Goal: Task Accomplishment & Management: Complete application form

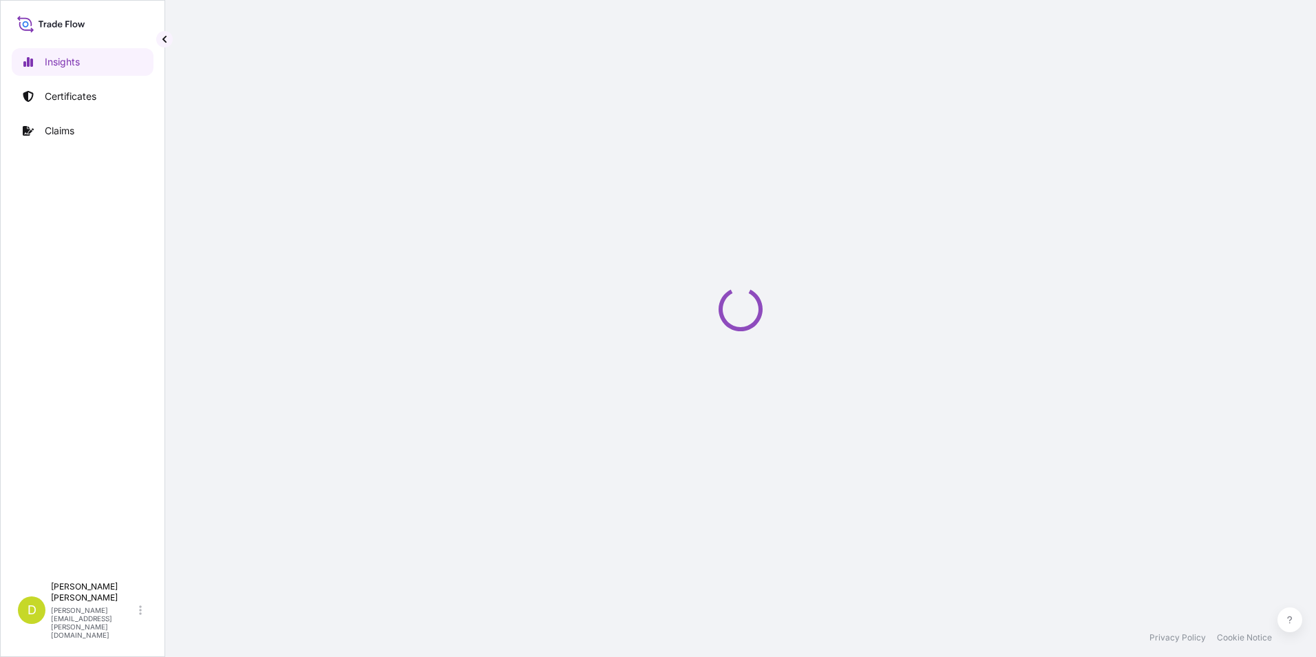
select select "2025"
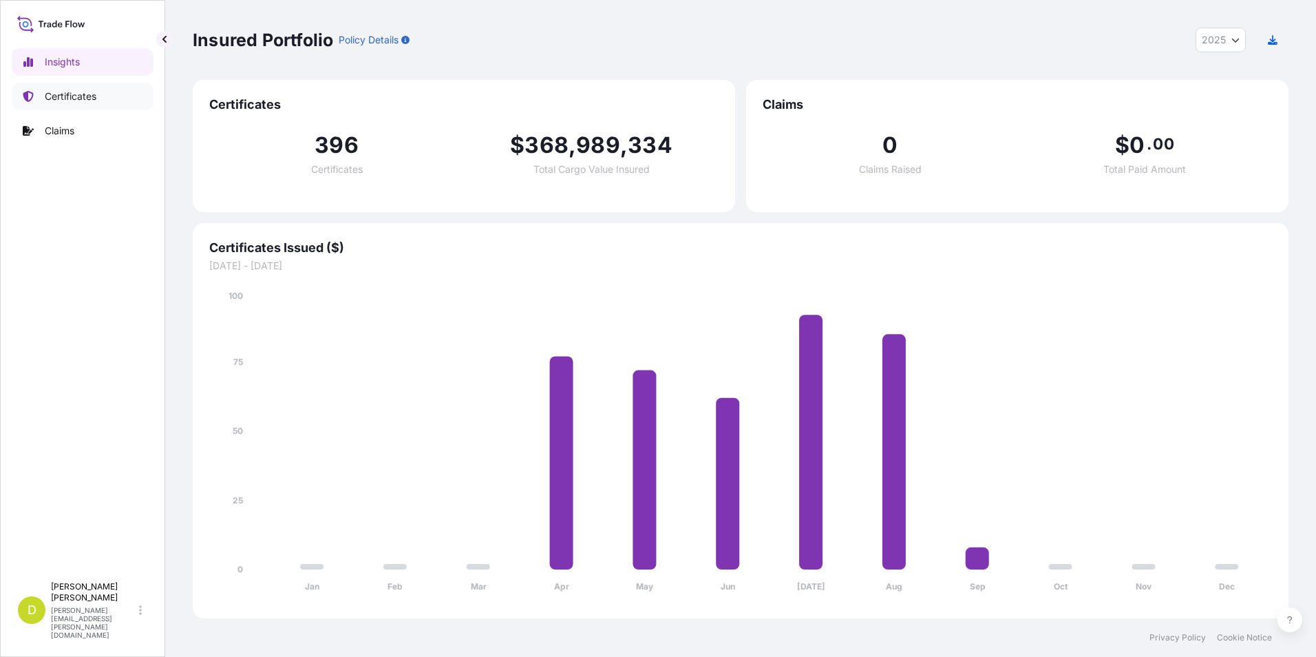
click at [81, 99] on p "Certificates" at bounding box center [71, 97] width 52 height 14
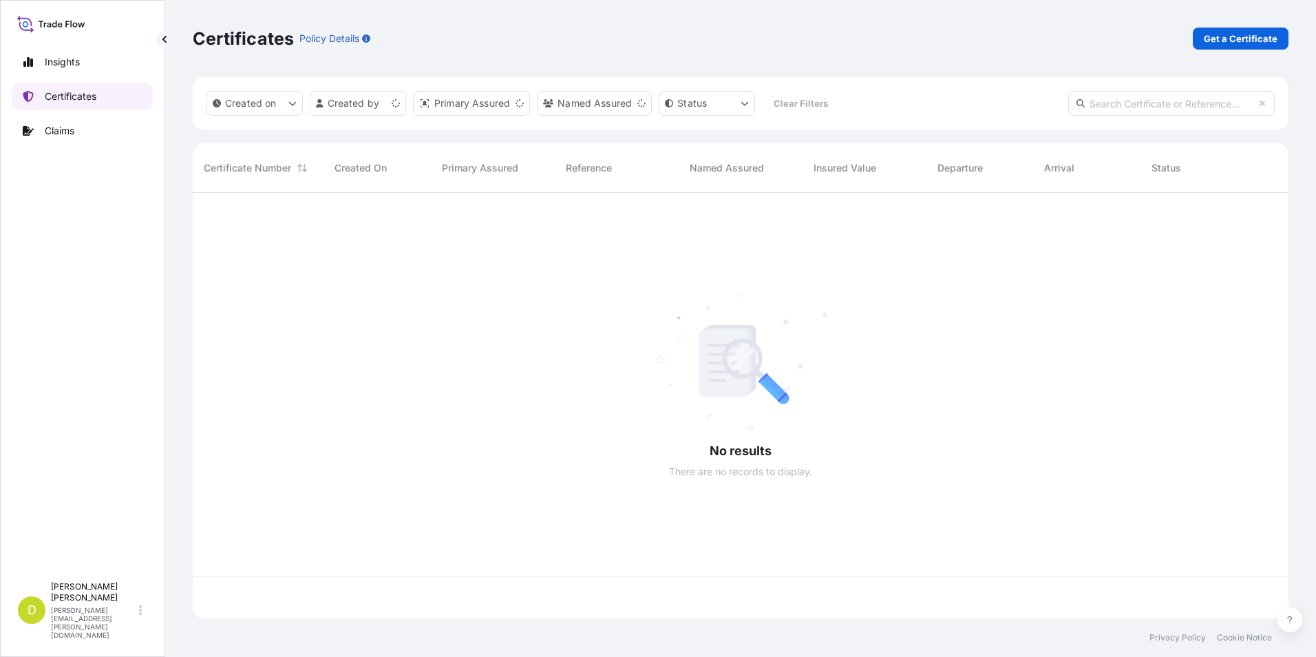
scroll to position [423, 1086]
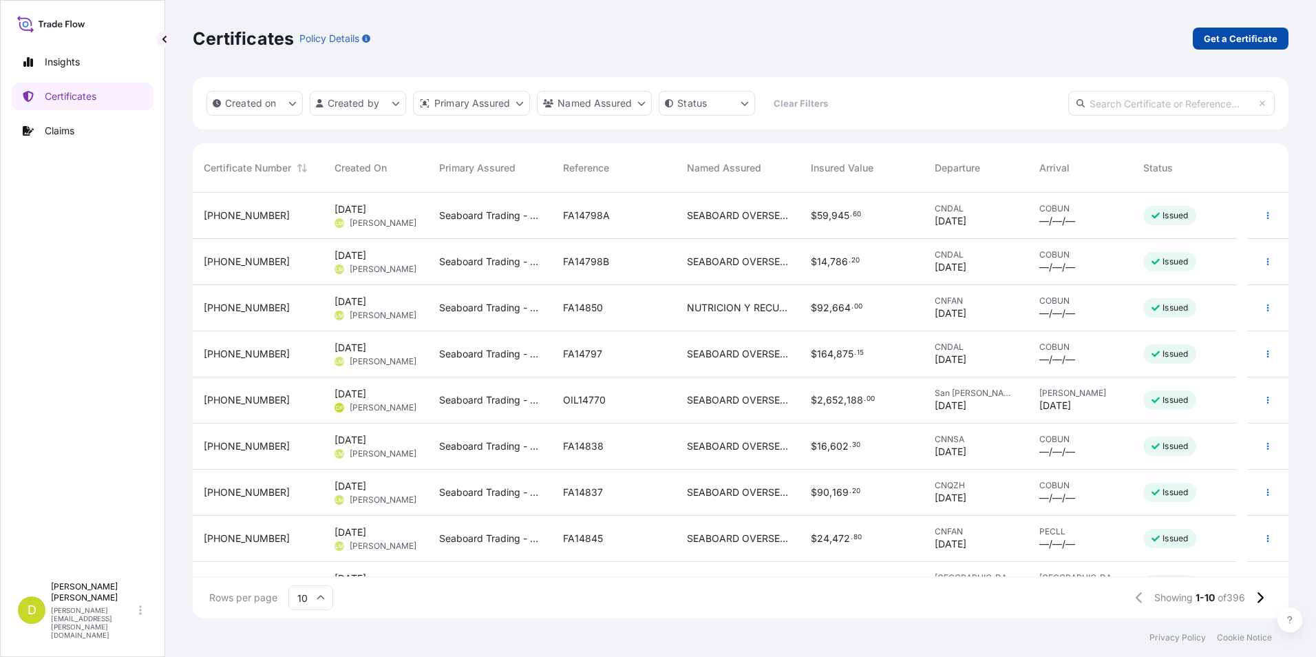
click at [1240, 44] on p "Get a Certificate" at bounding box center [1241, 39] width 74 height 14
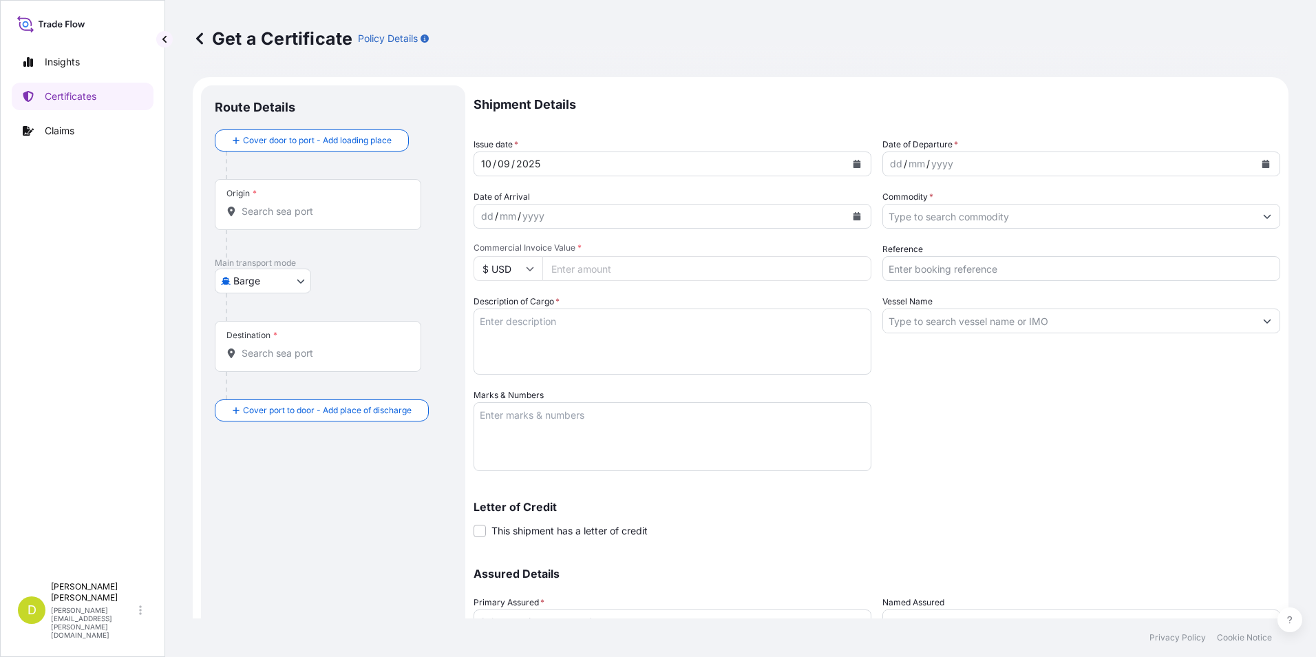
click at [267, 278] on body "Insights Certificates Claims D [PERSON_NAME] [PERSON_NAME][EMAIL_ADDRESS][PERSO…" at bounding box center [658, 328] width 1316 height 657
click at [279, 393] on span "Ocean Vessel" at bounding box center [271, 391] width 61 height 14
select select "Ocean Vessel"
drag, startPoint x: 361, startPoint y: 241, endPoint x: 360, endPoint y: 229, distance: 11.8
click at [360, 241] on div at bounding box center [324, 249] width 196 height 28
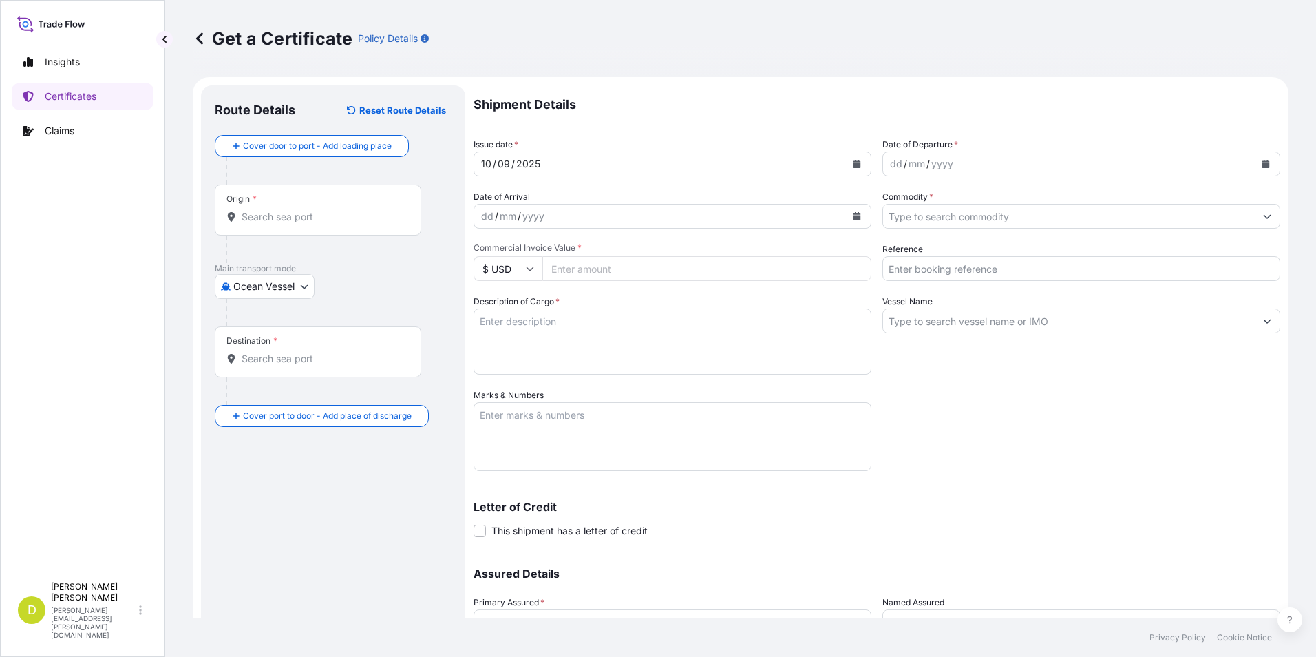
click at [355, 222] on input "Origin *" at bounding box center [323, 217] width 162 height 14
click at [313, 222] on input "Origin * Please select an origin" at bounding box center [323, 217] width 162 height 14
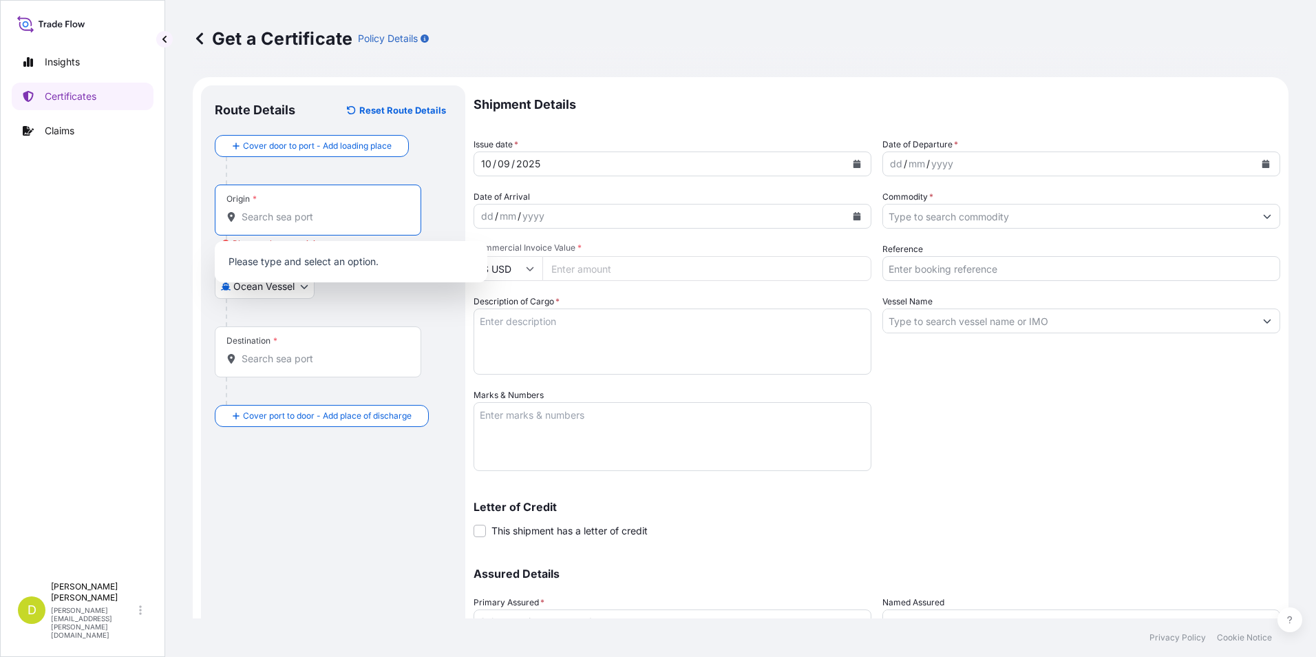
paste input "[GEOGRAPHIC_DATA], [GEOGRAPHIC_DATA]"
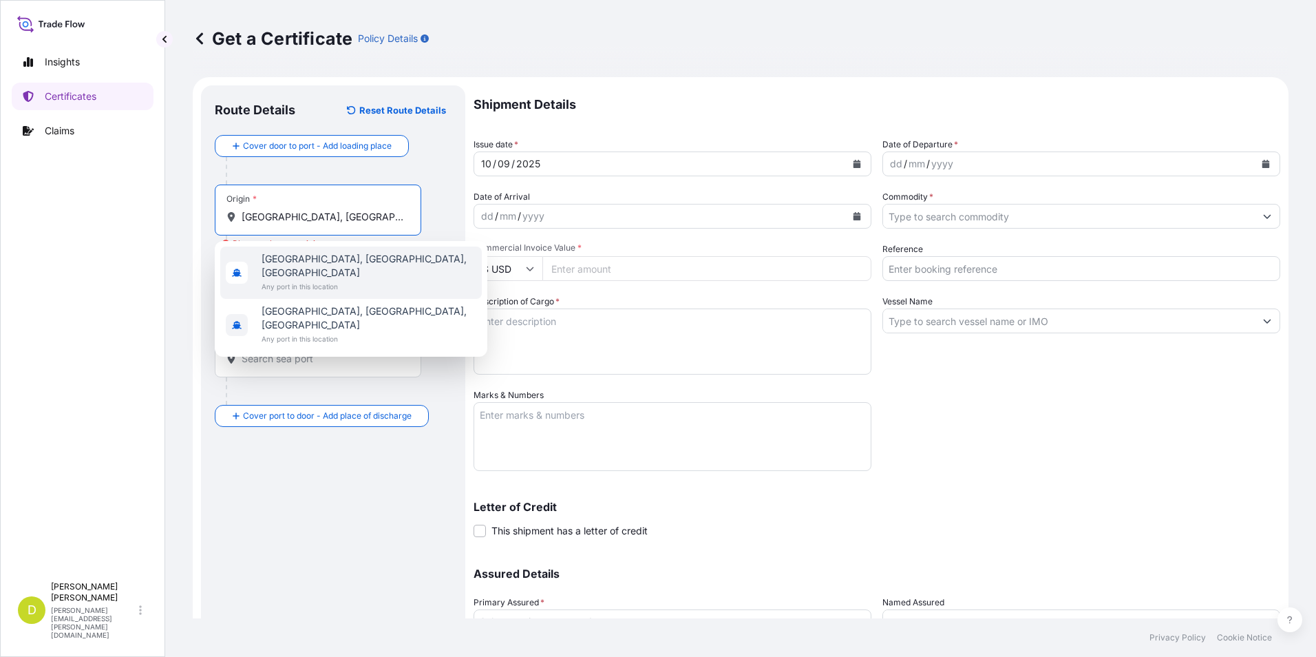
click at [366, 280] on span "Any port in this location" at bounding box center [369, 287] width 215 height 14
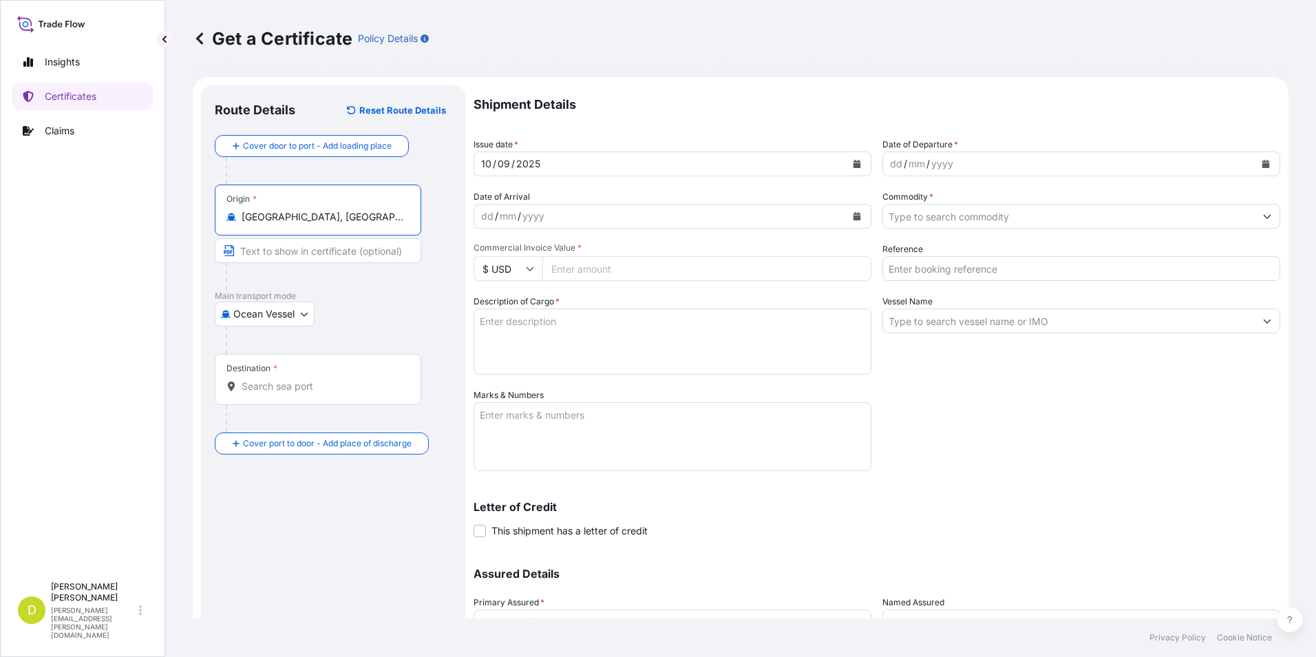
type input "[GEOGRAPHIC_DATA], [GEOGRAPHIC_DATA], [GEOGRAPHIC_DATA]"
click at [335, 252] on input "Text to appear on certificate" at bounding box center [318, 250] width 207 height 25
click at [268, 213] on input "[GEOGRAPHIC_DATA], [GEOGRAPHIC_DATA], [GEOGRAPHIC_DATA]" at bounding box center [323, 217] width 162 height 14
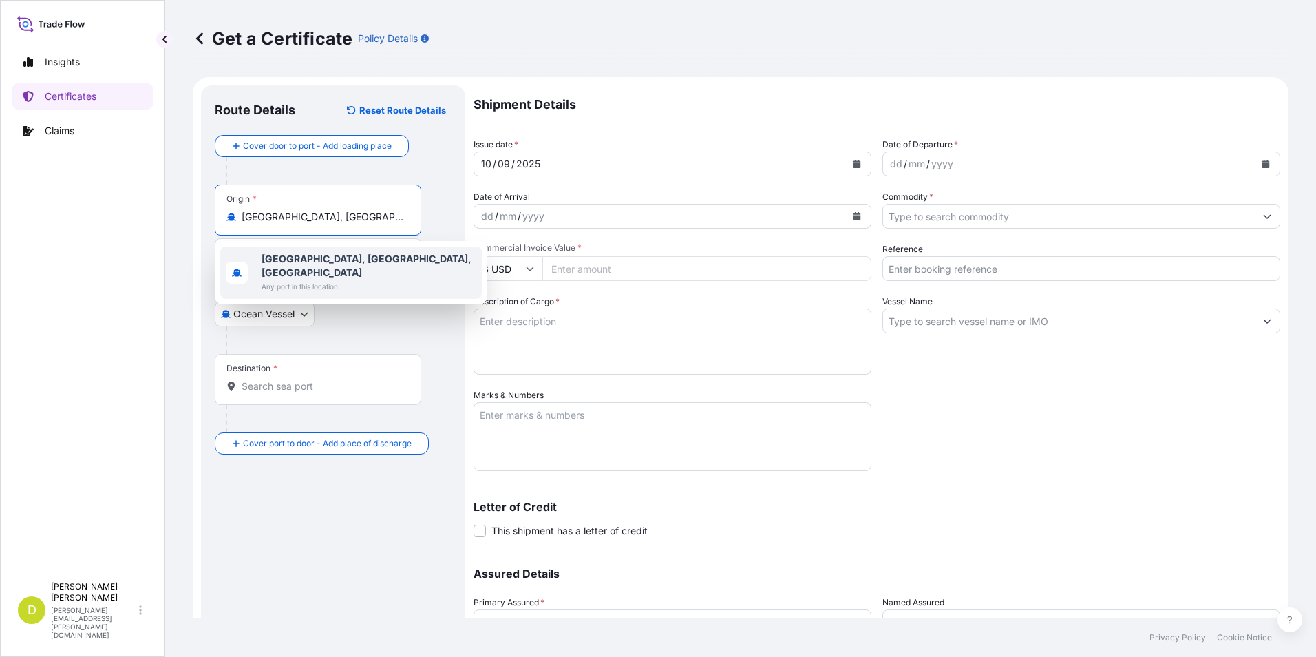
click at [372, 258] on b "[GEOGRAPHIC_DATA], [GEOGRAPHIC_DATA], [GEOGRAPHIC_DATA]" at bounding box center [367, 265] width 210 height 25
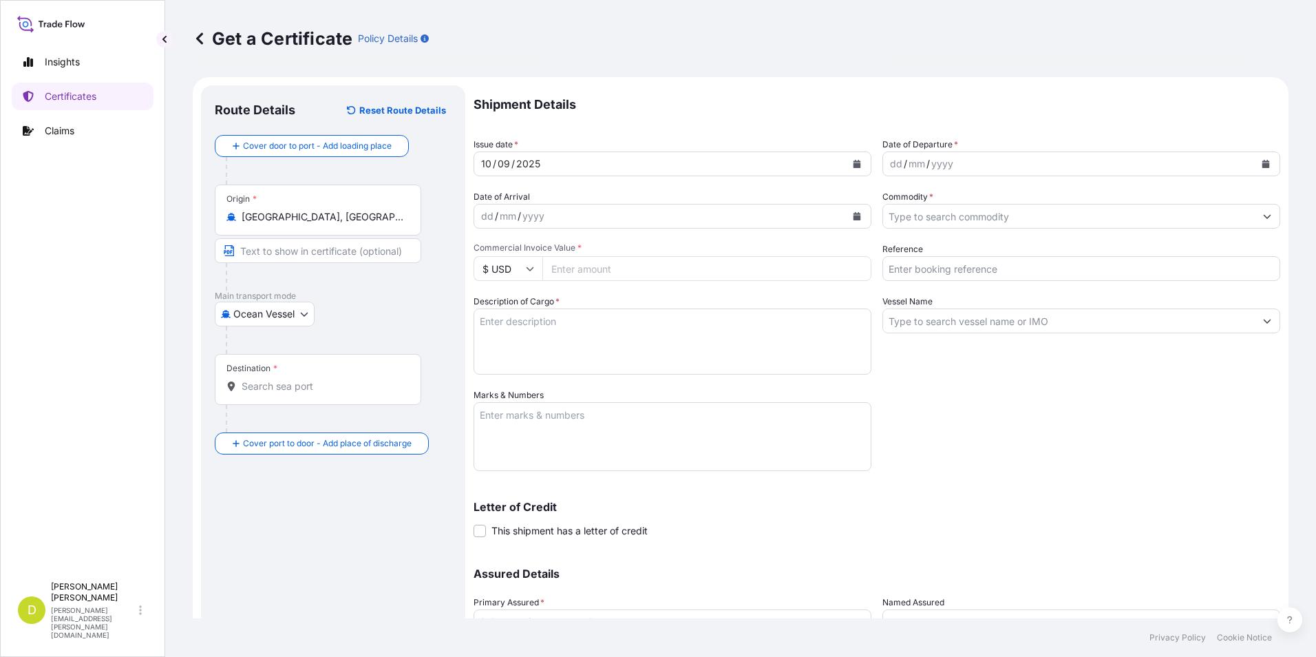
click at [313, 209] on div "Origin * [GEOGRAPHIC_DATA], [GEOGRAPHIC_DATA], [GEOGRAPHIC_DATA]" at bounding box center [318, 210] width 207 height 51
click at [313, 210] on input "[GEOGRAPHIC_DATA], [GEOGRAPHIC_DATA], [GEOGRAPHIC_DATA]" at bounding box center [323, 217] width 162 height 14
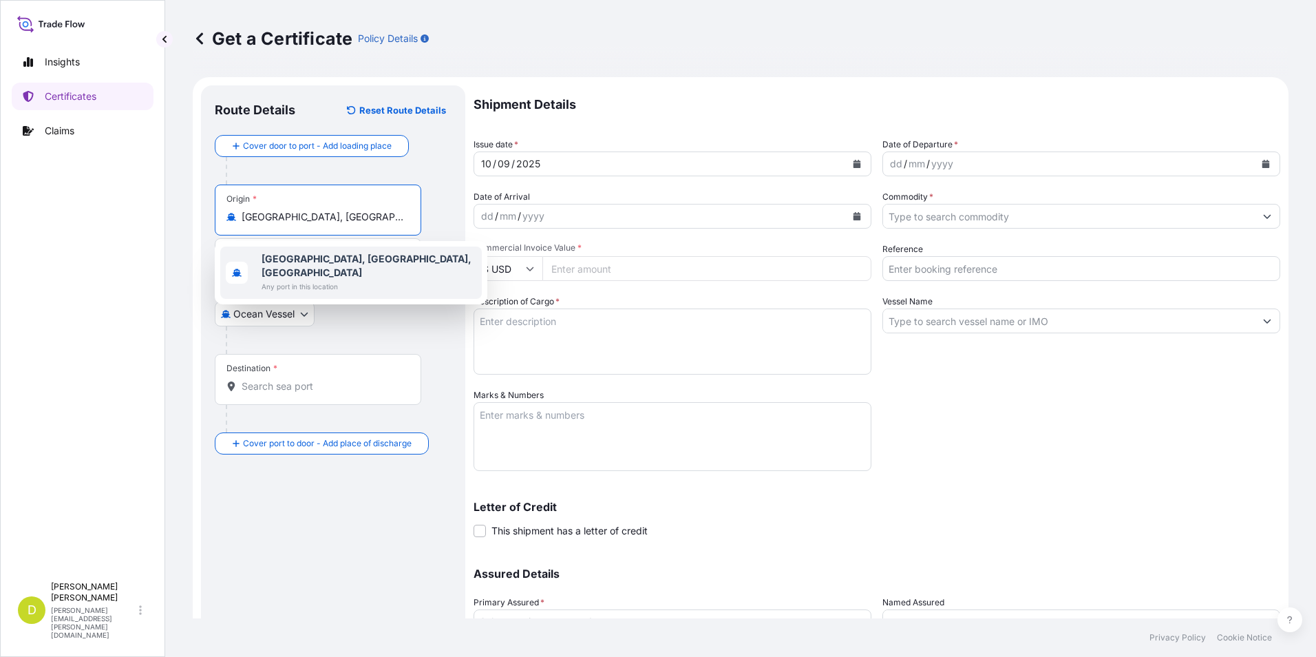
click at [196, 182] on form "Route Details Reset Route Details Cover door to port - Add loading place Place …" at bounding box center [741, 406] width 1096 height 659
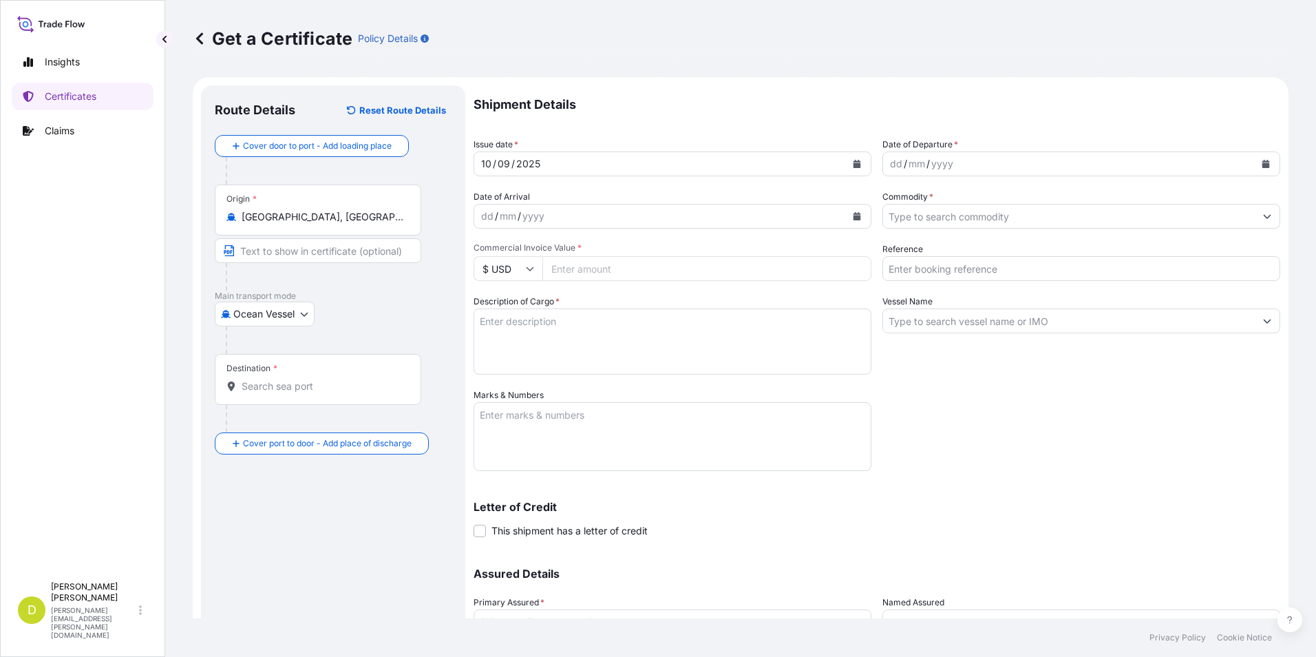
click at [366, 246] on input "Text to appear on certificate" at bounding box center [318, 250] width 207 height 25
paste input "[GEOGRAPHIC_DATA], [GEOGRAPHIC_DATA]"
type input "[GEOGRAPHIC_DATA], [GEOGRAPHIC_DATA]"
click at [359, 249] on input "[GEOGRAPHIC_DATA], [GEOGRAPHIC_DATA]" at bounding box center [318, 250] width 207 height 25
click at [356, 311] on div "Ocean Vessel [GEOGRAPHIC_DATA]" at bounding box center [333, 314] width 237 height 25
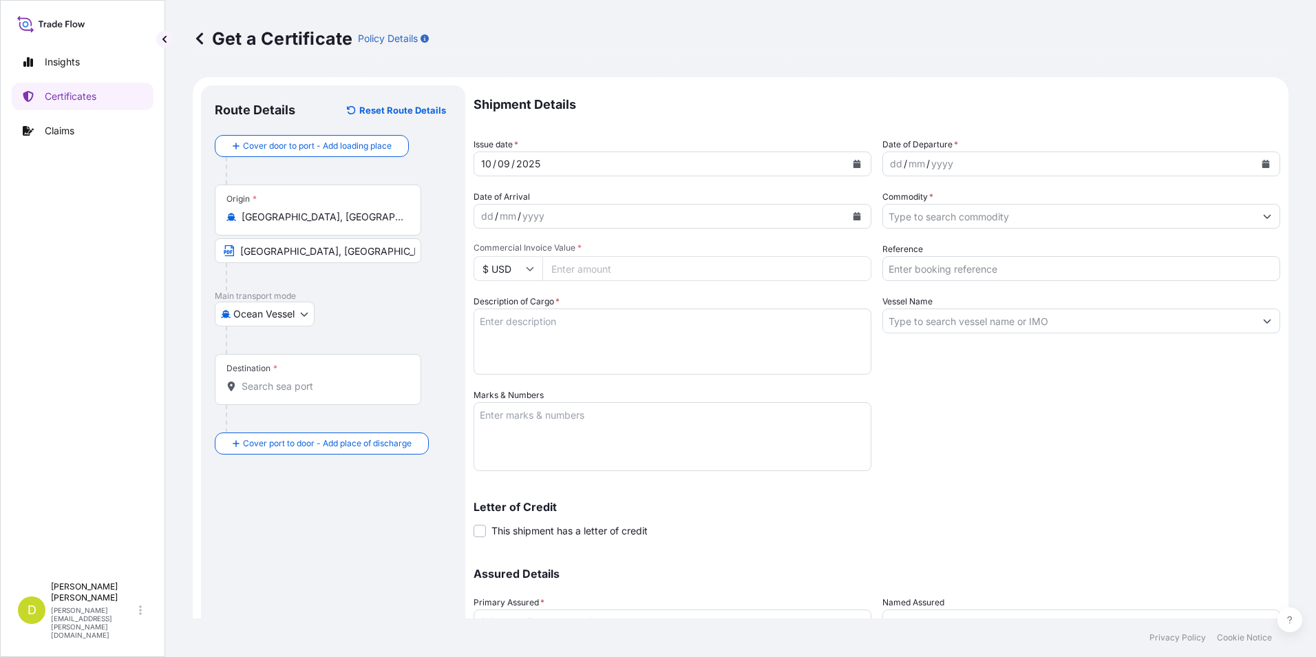
click at [352, 392] on input "Destination *" at bounding box center [323, 386] width 162 height 14
paste input "SALAVERRY, [GEOGRAPHIC_DATA]"
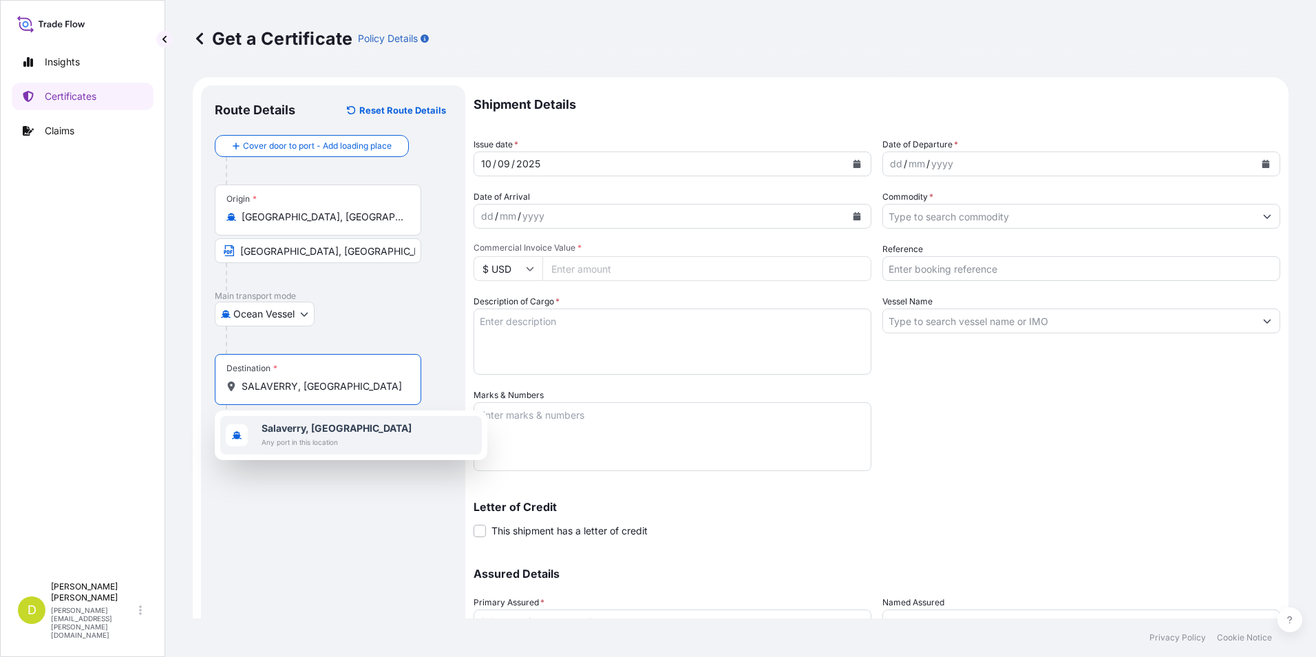
click at [324, 435] on span "Any port in this location" at bounding box center [337, 442] width 150 height 14
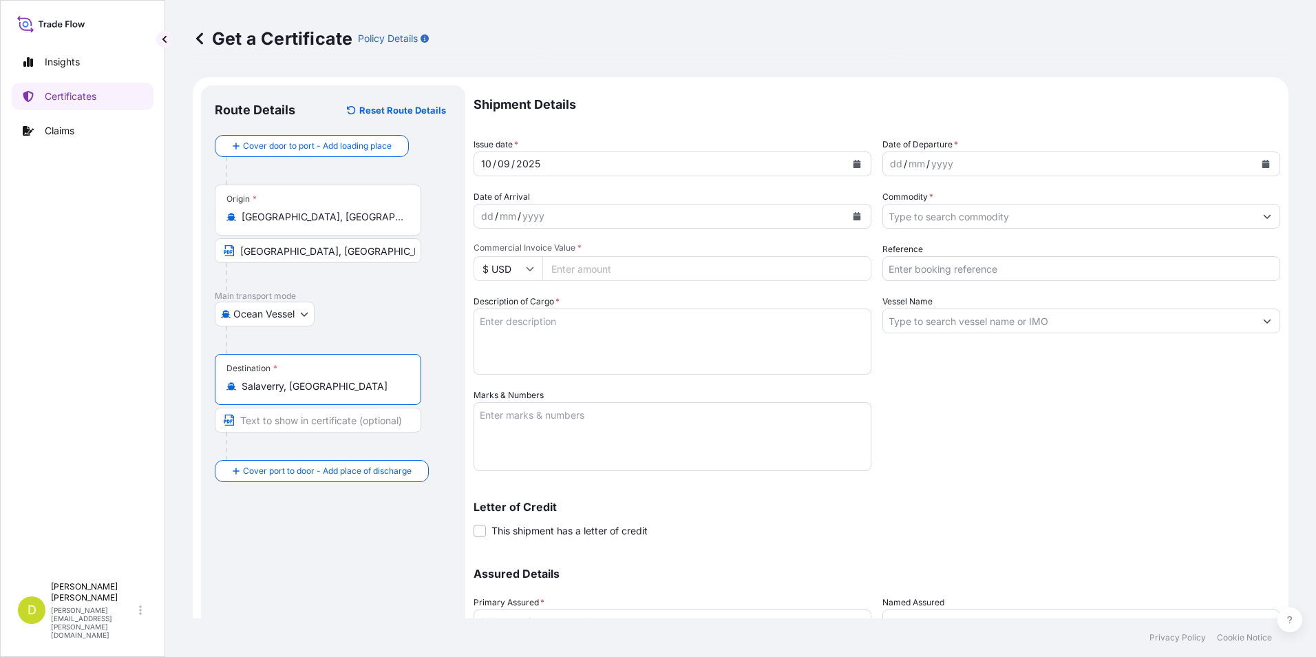
type input "Salaverry, [GEOGRAPHIC_DATA]"
click at [307, 414] on input "Text to appear on certificate" at bounding box center [318, 420] width 207 height 25
paste input "SALAVERRY, [GEOGRAPHIC_DATA]"
type input "SALAVERRY, [GEOGRAPHIC_DATA]"
click at [360, 342] on div at bounding box center [339, 340] width 226 height 28
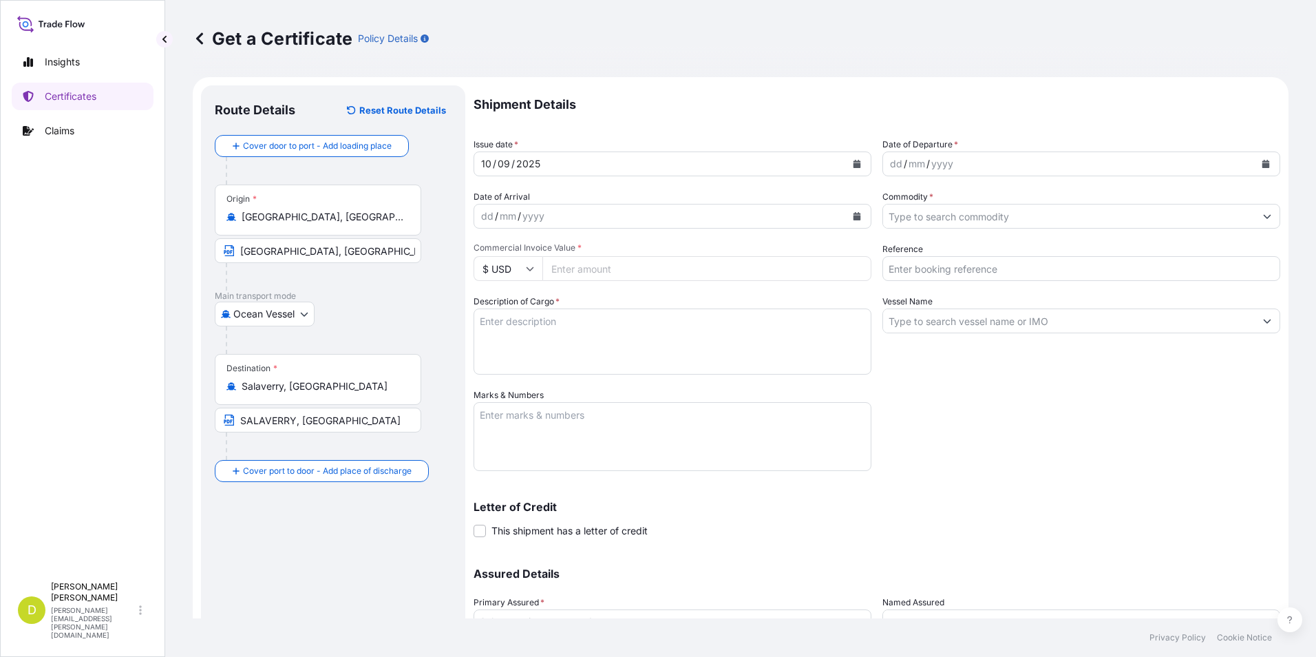
click at [889, 171] on div "dd" at bounding box center [896, 164] width 15 height 17
click at [894, 162] on div "dd" at bounding box center [896, 164] width 15 height 17
click at [889, 156] on div "dd" at bounding box center [896, 164] width 15 height 17
click at [484, 216] on div "dd" at bounding box center [487, 216] width 15 height 17
click at [483, 217] on div "dd" at bounding box center [487, 216] width 15 height 17
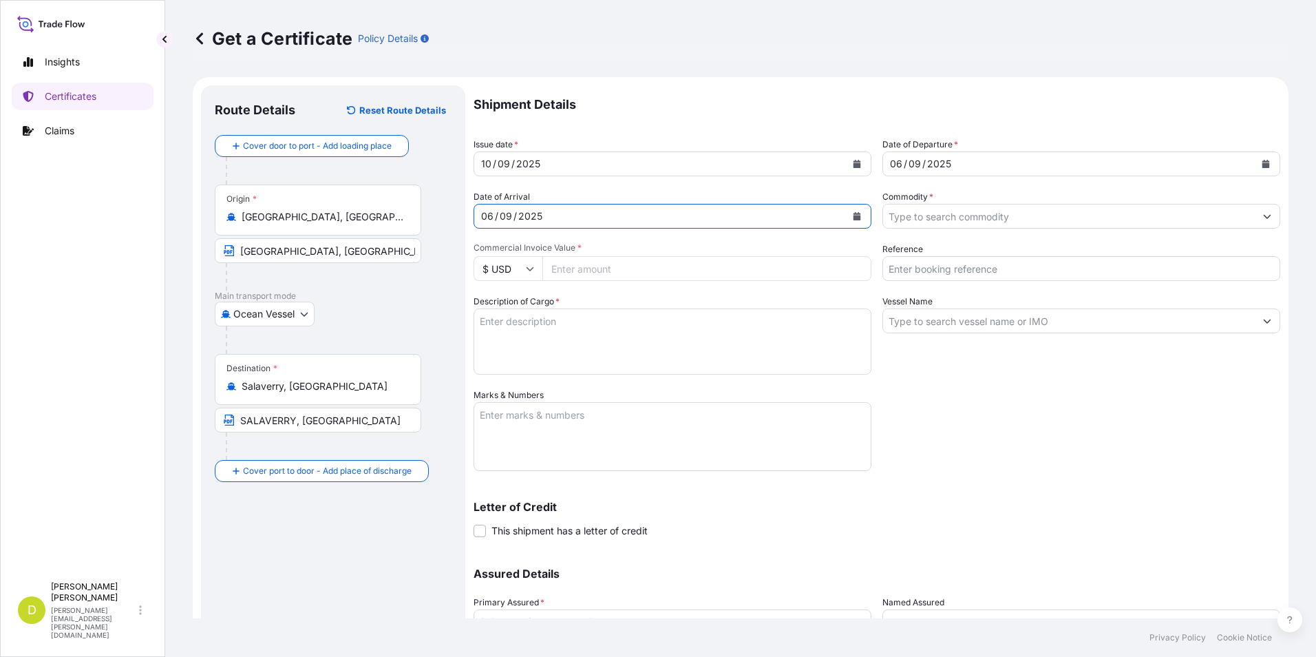
click at [680, 193] on div "Date of Arrival [DATE]" at bounding box center [673, 209] width 398 height 39
click at [490, 218] on div "06" at bounding box center [487, 216] width 15 height 17
click at [539, 215] on div "2025" at bounding box center [530, 216] width 27 height 17
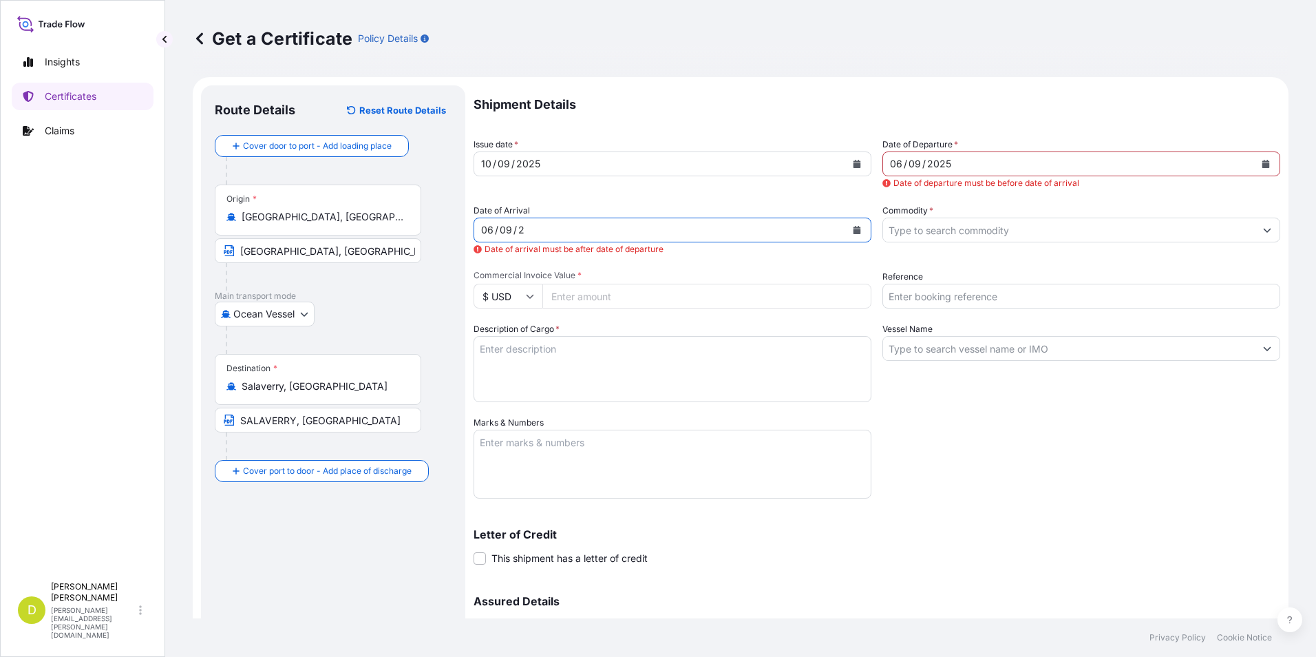
click at [511, 227] on div "09" at bounding box center [505, 230] width 15 height 17
click at [496, 227] on div "/" at bounding box center [496, 230] width 3 height 17
click at [544, 235] on div "2025" at bounding box center [534, 230] width 27 height 17
click at [603, 209] on div "Date of Arrival dd / mm / yyyy Date of arrival must be after date of departure" at bounding box center [673, 230] width 398 height 52
click at [976, 229] on input "Commodity *" at bounding box center [1069, 230] width 372 height 25
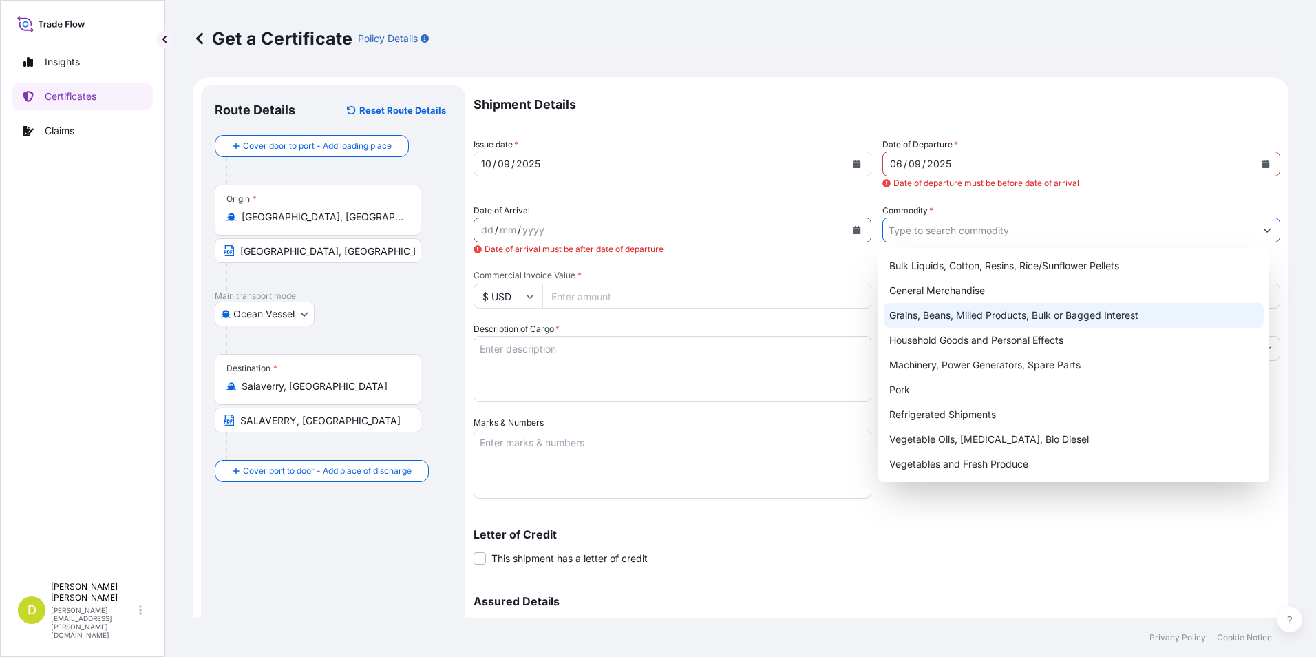
click at [1091, 318] on div "Grains, Beans, Milled Products, Bulk or Bagged Interest" at bounding box center [1074, 315] width 381 height 25
type input "Grains, Beans, Milled Products, Bulk or Bagged Interest"
click at [990, 303] on div "Grains, Beans, Milled Products, Bulk or Bagged Interest" at bounding box center [1074, 315] width 381 height 25
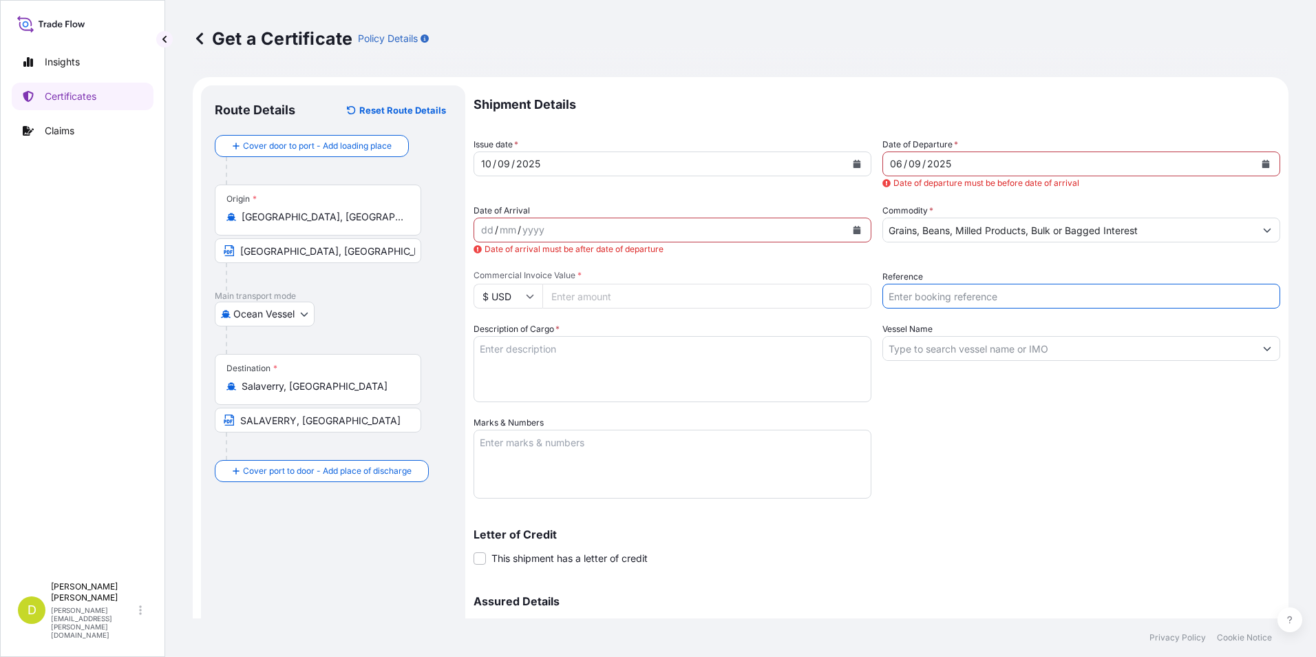
click at [1071, 298] on input "Reference" at bounding box center [1082, 296] width 398 height 25
type input "AL14630"
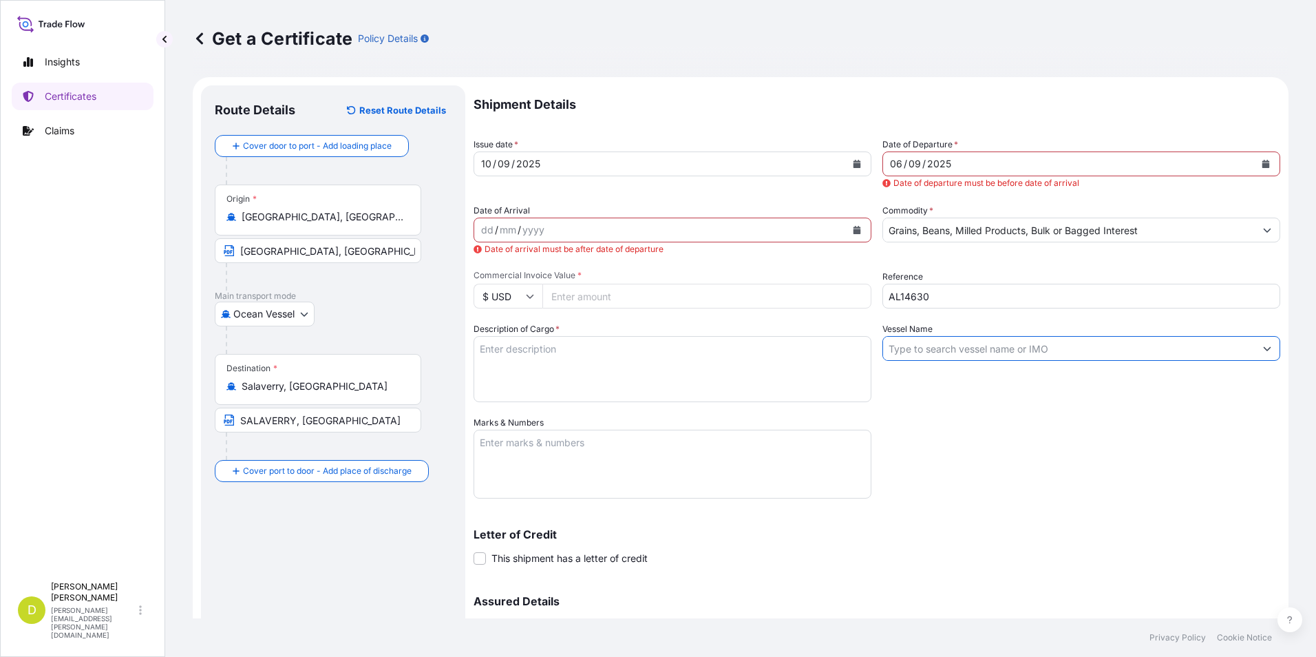
click at [952, 356] on input "Vessel Name" at bounding box center [1069, 348] width 372 height 25
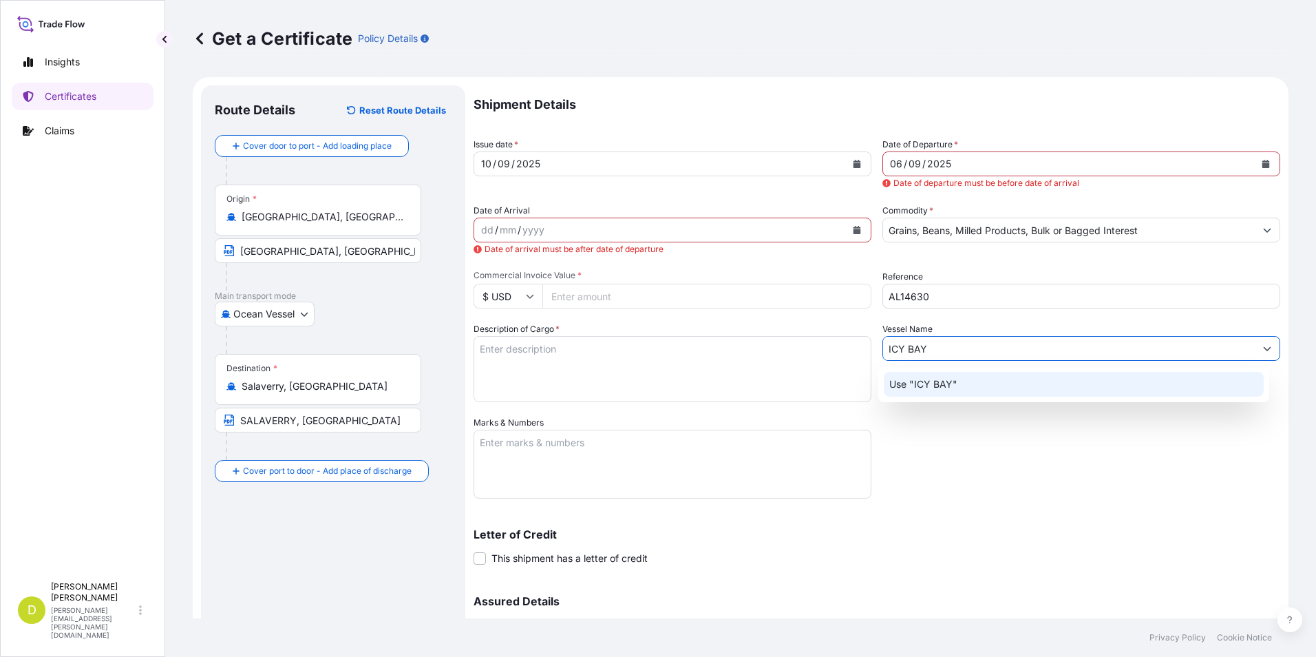
click at [951, 388] on p "Use "ICY BAY"" at bounding box center [924, 384] width 68 height 14
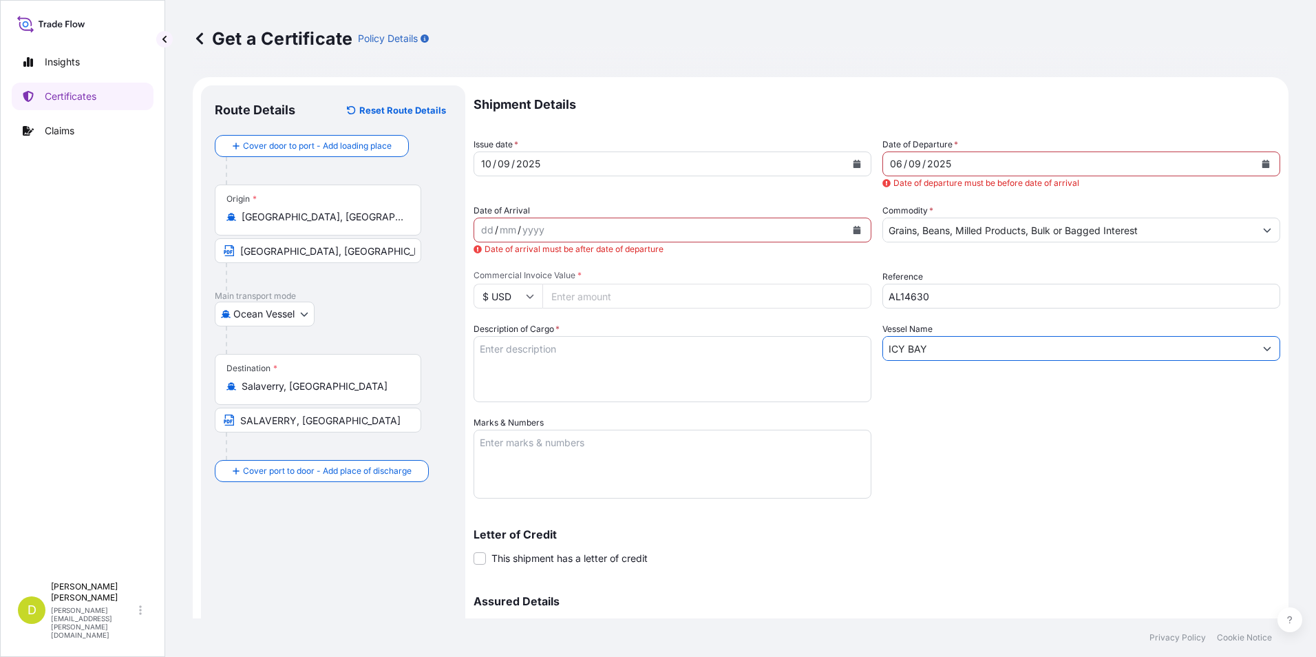
type input "ICY BAY"
drag, startPoint x: 715, startPoint y: 357, endPoint x: 708, endPoint y: 355, distance: 7.0
click at [715, 357] on textarea "Description of Cargo *" at bounding box center [673, 369] width 398 height 66
click at [596, 304] on input "Commercial Invoice Value *" at bounding box center [707, 296] width 329 height 25
click at [490, 232] on div "dd" at bounding box center [487, 230] width 15 height 17
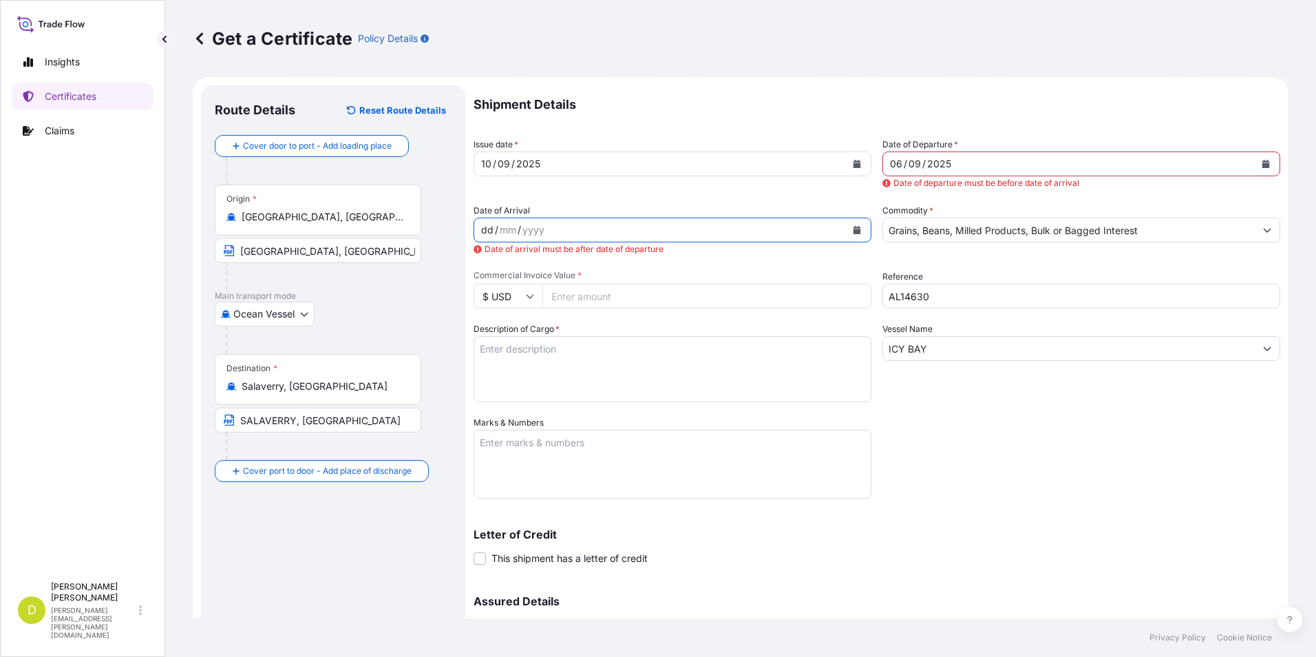
click at [624, 291] on input "Commercial Invoice Value *" at bounding box center [707, 296] width 329 height 25
click at [614, 295] on input "Commercial Invoice Value *" at bounding box center [707, 296] width 329 height 25
type input "8949178"
type input "8949178.70"
click at [638, 357] on textarea "Description of Cargo *" at bounding box center [673, 369] width 398 height 66
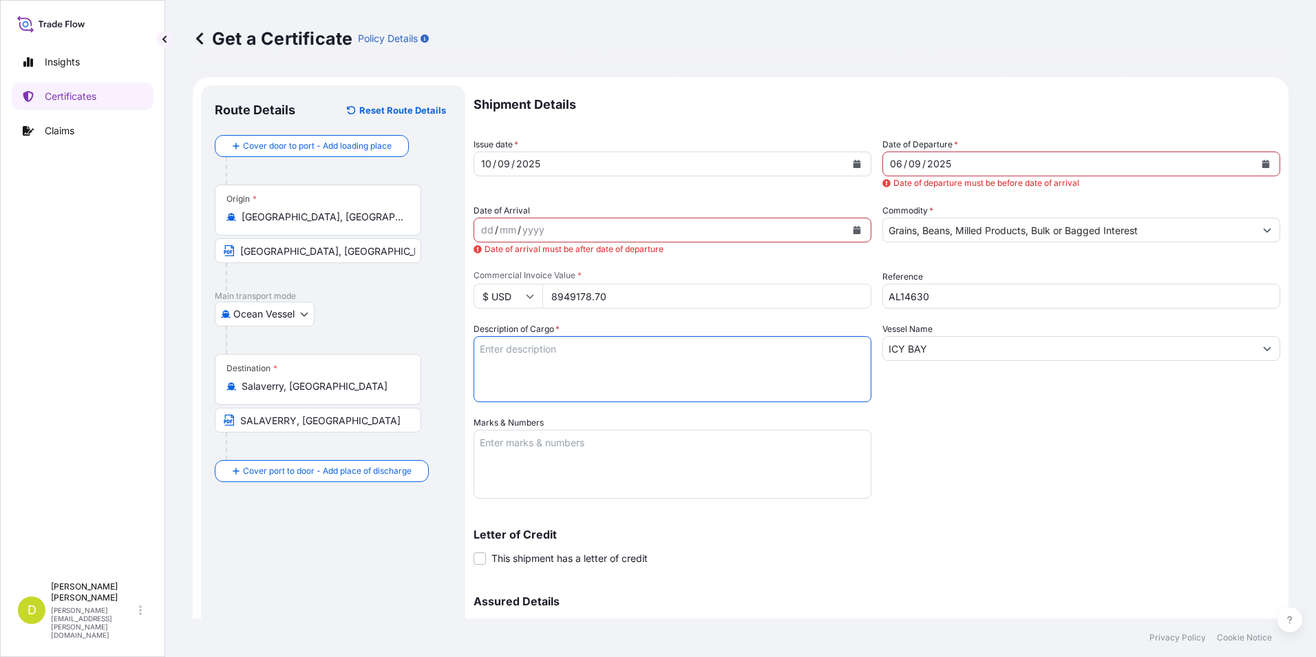
click at [680, 294] on input "8949178.70" at bounding box center [707, 296] width 329 height 25
click at [692, 344] on textarea "Description of Cargo *" at bounding box center [673, 369] width 398 height 66
click at [636, 305] on input "8949178.70" at bounding box center [707, 296] width 329 height 25
click at [591, 297] on input "8949178.70" at bounding box center [707, 296] width 329 height 25
drag, startPoint x: 589, startPoint y: 297, endPoint x: 543, endPoint y: 297, distance: 45.4
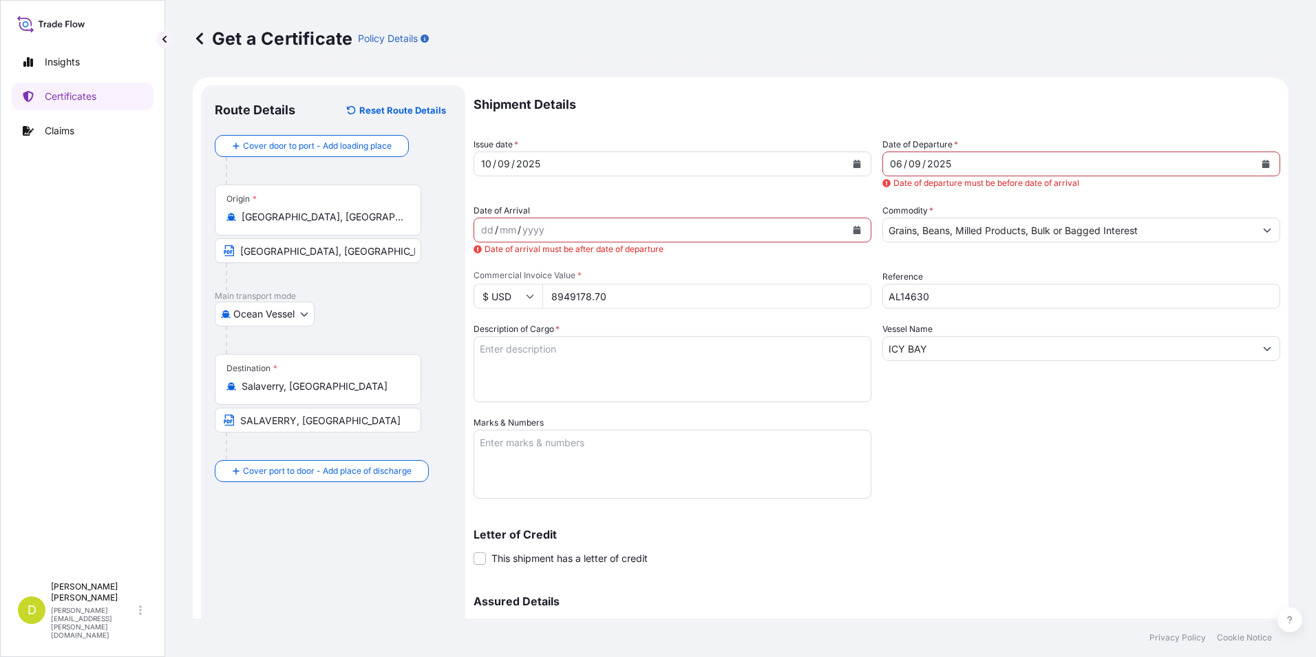
click at [543, 297] on input "8949178.70" at bounding box center [707, 296] width 329 height 25
click at [593, 299] on input "8949178.70" at bounding box center [707, 296] width 329 height 25
click at [639, 372] on textarea "Description of Cargo *" at bounding box center [673, 369] width 398 height 66
click at [641, 353] on textarea "Description of Cargo *" at bounding box center [673, 369] width 398 height 66
click at [660, 357] on textarea "Description of Cargo *" at bounding box center [673, 369] width 398 height 66
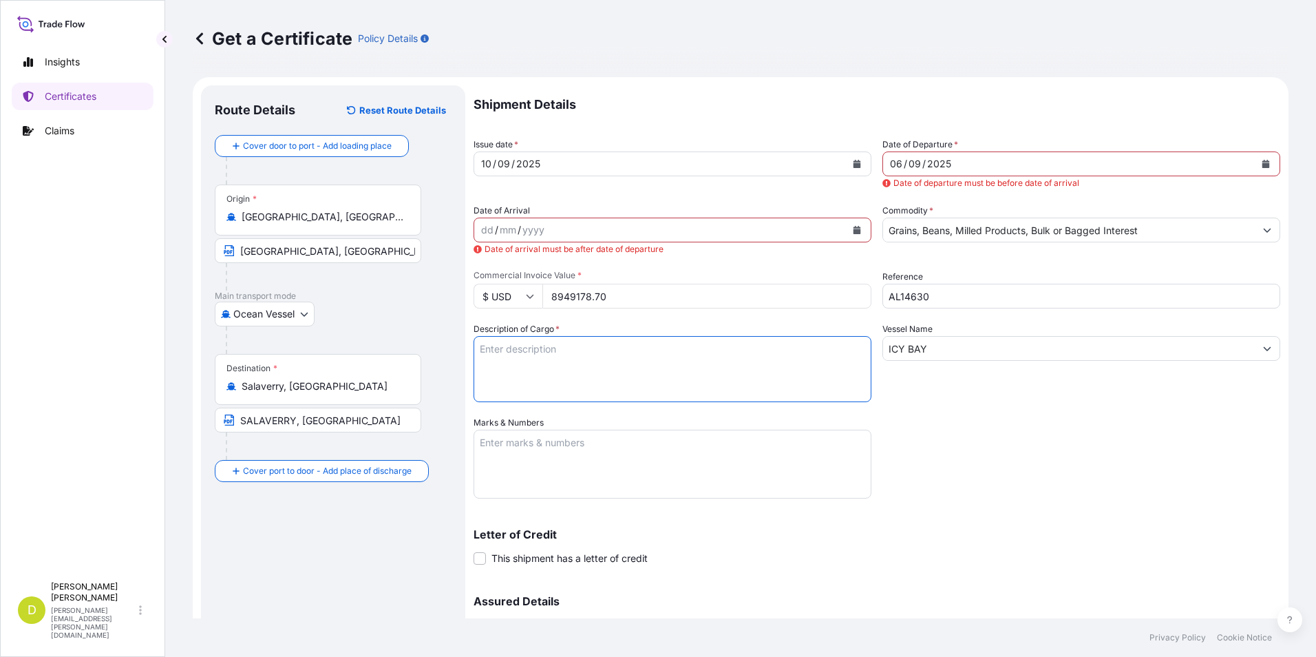
paste textarea "34.300,000"
click at [669, 349] on textarea "34.300,000 MT," at bounding box center [673, 369] width 398 height 66
paste textarea "MAIZ ARGENTINO GRADO # 2 Ó MEJOR A GRANEL (ARGENTINE MAIZE GRADE # 2 OR BETTER,…"
click at [694, 361] on textarea "34.300,000 MT, MAIZ ARGENTINO GRADO # 2 Ó MEJOR A GRANEL (ARGENTINE MAIZE GRADE…" at bounding box center [673, 369] width 398 height 66
click at [761, 370] on textarea "34.300,000 MT, MAIZ ARGENTINO GRADO # 2 Ó MEJOR A GRANEL (ARGENTINE MAIZE GRADE…" at bounding box center [673, 369] width 398 height 66
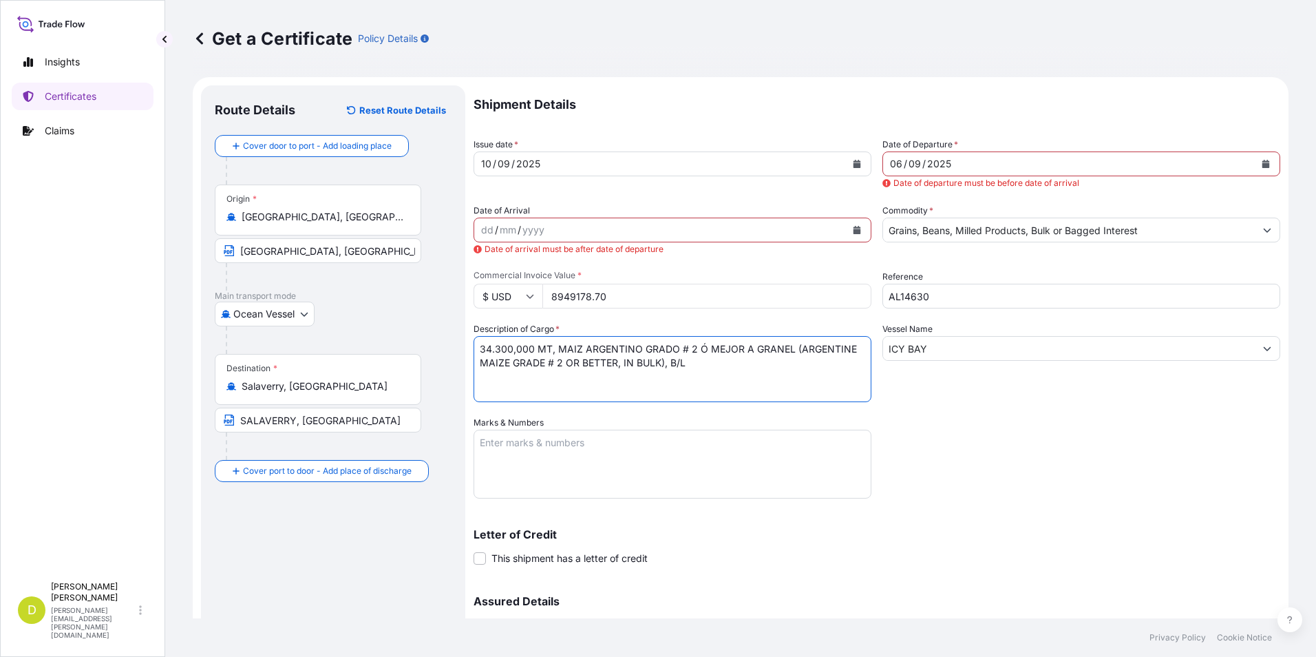
click at [743, 363] on textarea "34.300,000 MT, MAIZ ARGENTINO GRADO # 2 Ó MEJOR A GRANEL (ARGENTINE MAIZE GRADE…" at bounding box center [673, 369] width 398 height 66
paste textarea "SET No 1"
click at [807, 361] on textarea "34.300,000 MT, MAIZ ARGENTINO GRADO # 2 Ó MEJOR A GRANEL (ARGENTINE MAIZE GRADE…" at bounding box center [673, 369] width 398 height 66
click at [529, 376] on textarea "34.300,000 MT, MAIZ ARGENTINO GRADO # 2 Ó MEJOR A GRANEL (ARGENTINE MAIZE GRADE…" at bounding box center [673, 369] width 398 height 66
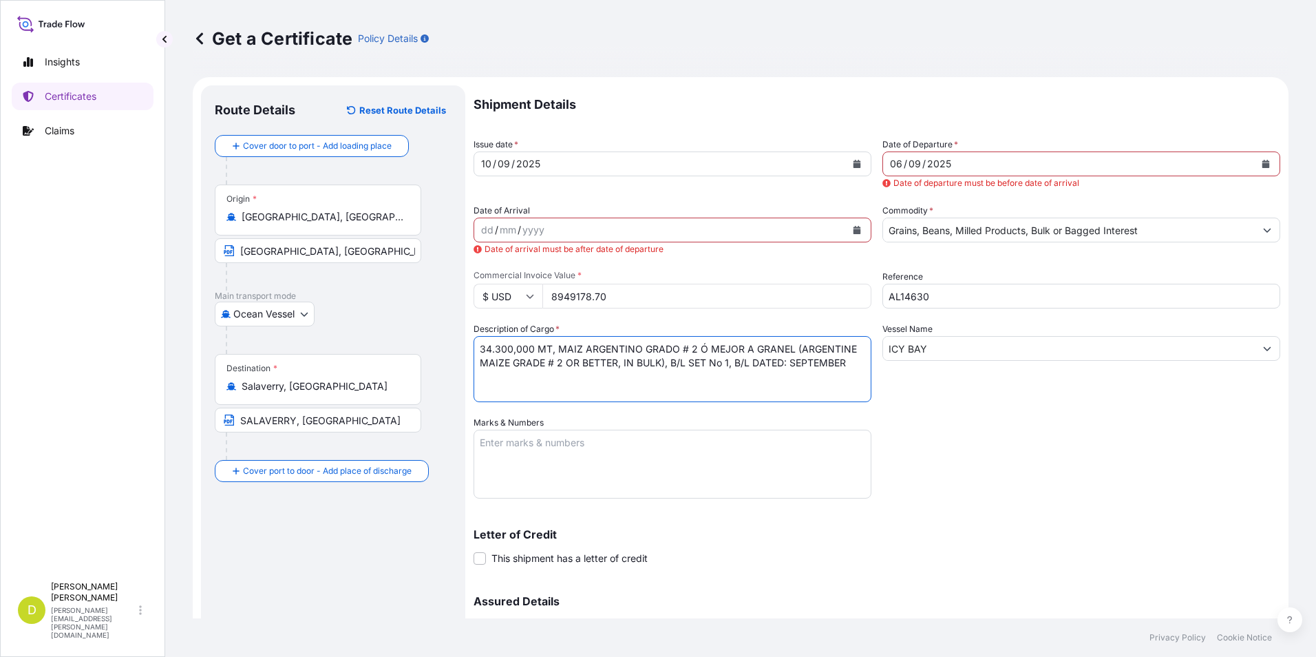
scroll to position [1, 0]
click at [651, 443] on textarea "Marks & Numbers" at bounding box center [673, 464] width 398 height 69
click at [596, 386] on textarea "34.300,000 MT, MAIZ ARGENTINO GRADO # 2 Ó MEJOR A GRANEL (ARGENTINE MAIZE GRADE…" at bounding box center [673, 369] width 398 height 66
drag, startPoint x: 484, startPoint y: 344, endPoint x: 556, endPoint y: 345, distance: 72.3
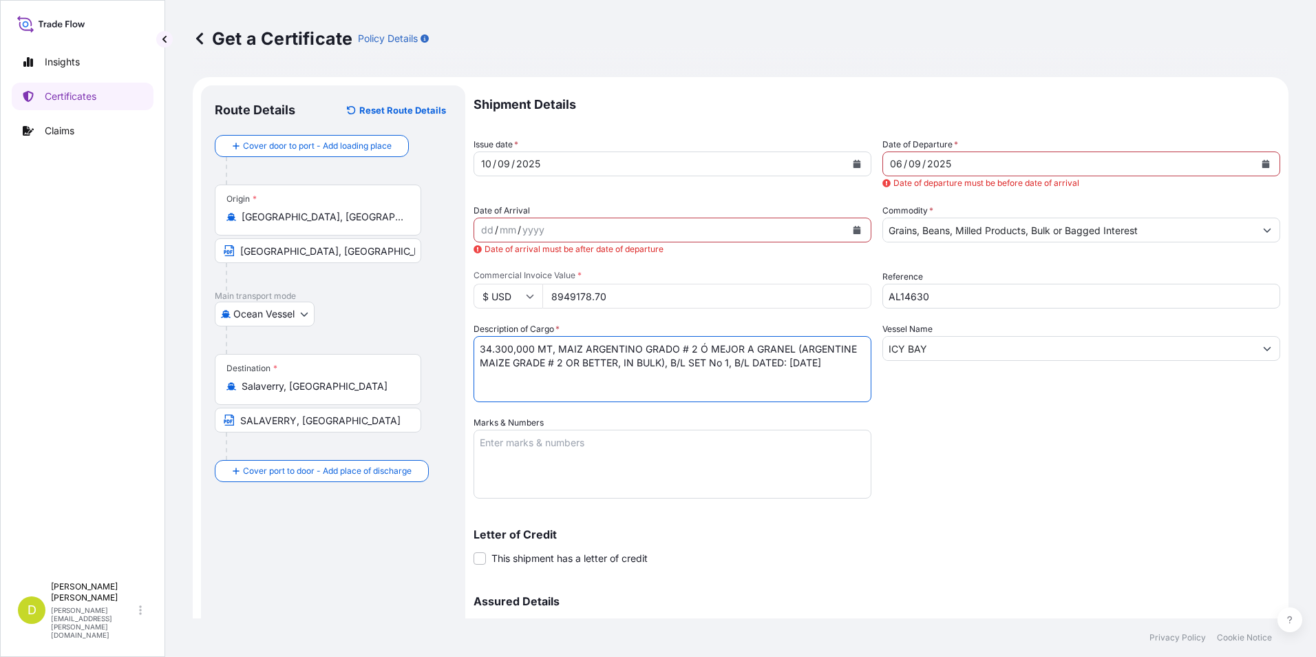
click at [556, 345] on textarea "34.300,000 MT, MAIZ ARGENTINO GRADO # 2 Ó MEJOR A GRANEL (ARGENTINE MAIZE GRADE…" at bounding box center [673, 369] width 398 height 66
drag, startPoint x: 560, startPoint y: 349, endPoint x: 725, endPoint y: 366, distance: 166.1
click at [725, 366] on textarea "34.300,000 MT, MAIZ ARGENTINO GRADO # 2 Ó MEJOR A GRANEL (ARGENTINE MAIZE GRADE…" at bounding box center [673, 369] width 398 height 66
drag, startPoint x: 733, startPoint y: 364, endPoint x: 791, endPoint y: 365, distance: 57.8
click at [791, 365] on textarea "34.300,000 MT, MAIZ ARGENTINO GRADO # 2 Ó MEJOR A GRANEL (ARGENTINE MAIZE GRADE…" at bounding box center [673, 369] width 398 height 66
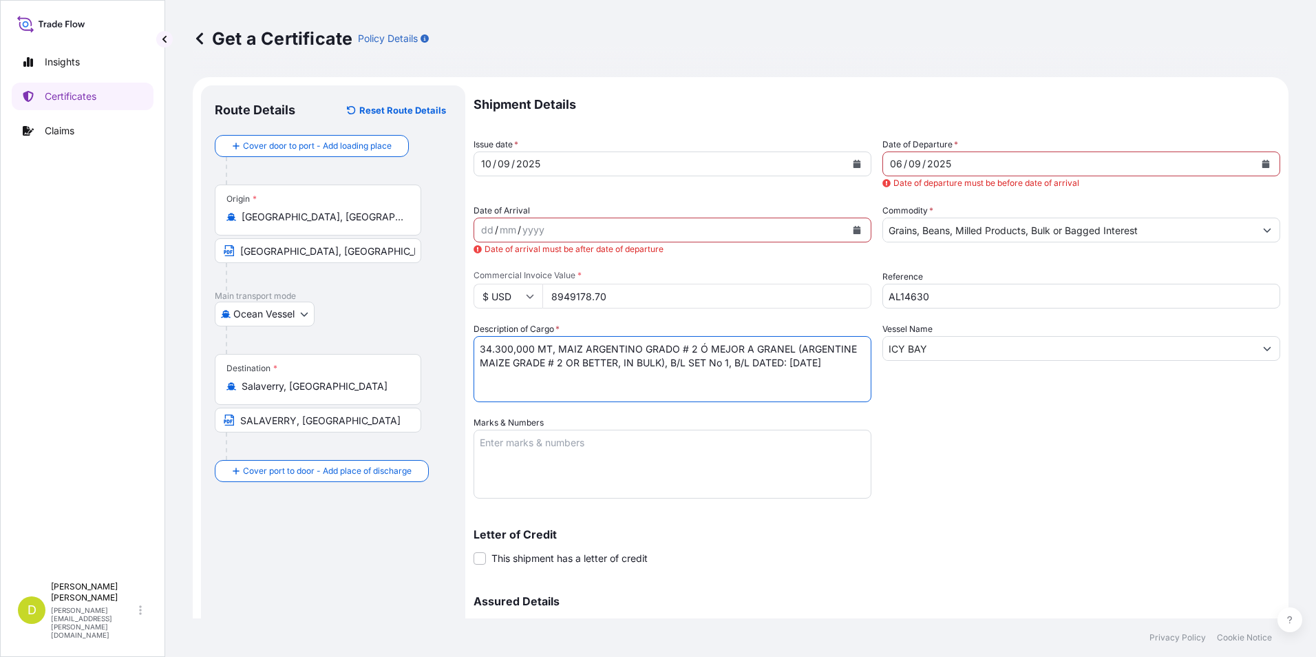
drag, startPoint x: 796, startPoint y: 362, endPoint x: 837, endPoint y: 378, distance: 44.2
click at [837, 378] on textarea "34.300,000 MT, MAIZ ARGENTINO GRADO # 2 Ó MEJOR A GRANEL (ARGENTINE MAIZE GRADE…" at bounding box center [673, 369] width 398 height 66
click at [644, 448] on textarea "Marks & Numbers" at bounding box center [673, 464] width 398 height 69
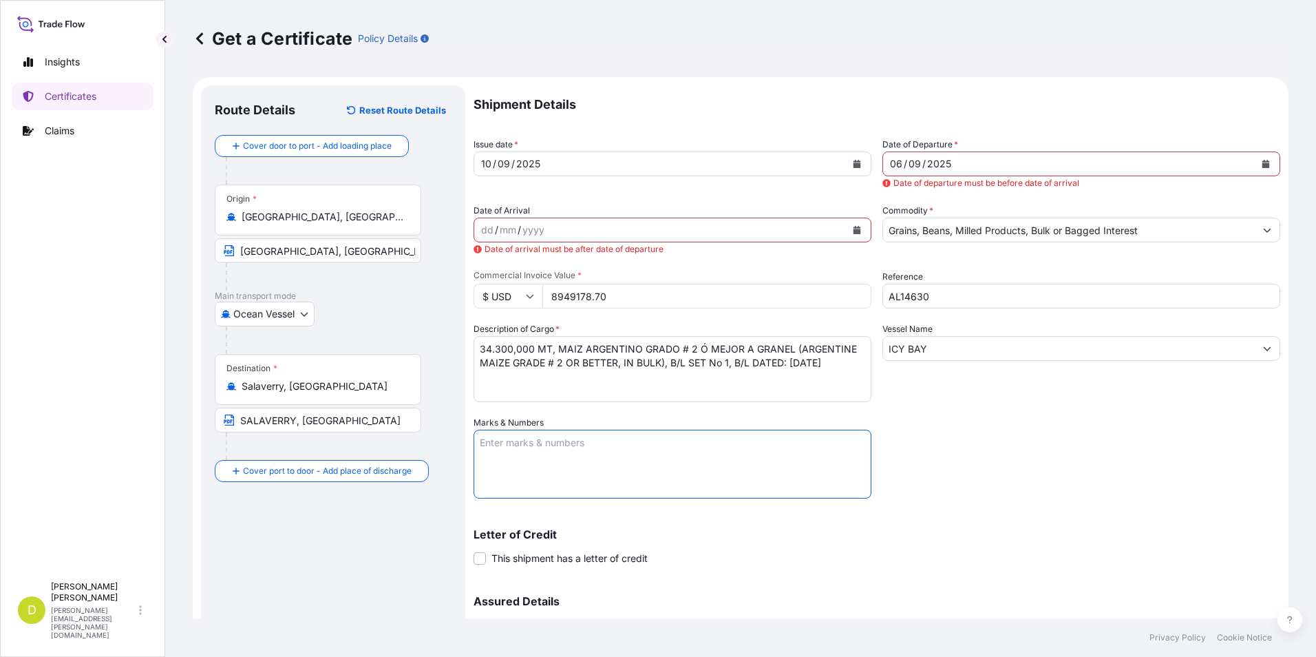
click at [567, 383] on textarea "34.300,000 MT, MAIZ ARGENTINO GRADO # 2 Ó MEJOR A GRANEL (ARGENTINE MAIZE GRADE…" at bounding box center [673, 369] width 398 height 66
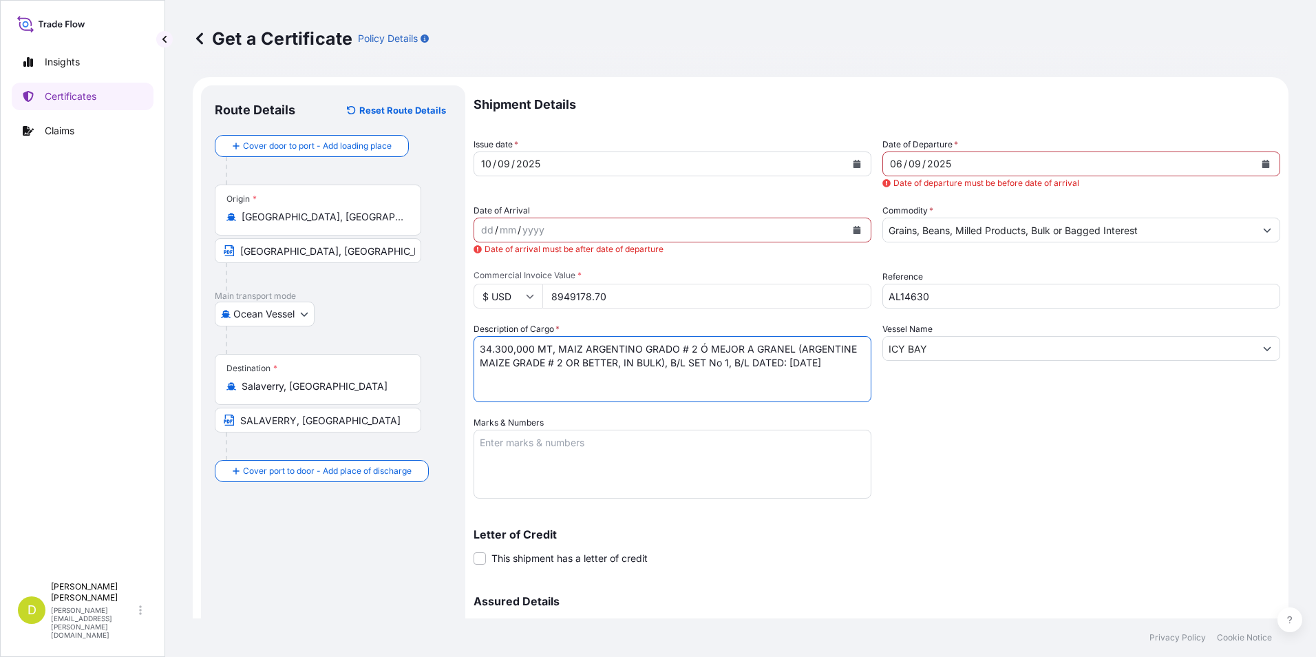
click at [604, 380] on textarea "34.300,000 MT, MAIZ ARGENTINO GRADO # 2 Ó MEJOR A GRANEL (ARGENTINE MAIZE GRADE…" at bounding box center [673, 369] width 398 height 66
click at [561, 380] on textarea "34.300,000 MT, MAIZ ARGENTINO GRADO # 2 Ó MEJOR A GRANEL (ARGENTINE MAIZE GRADE…" at bounding box center [673, 369] width 398 height 66
type textarea "34.300,000 MT, MAIZ ARGENTINO GRADO # 2 Ó MEJOR A GRANEL (ARGENTINE MAIZE GRADE…"
click at [486, 450] on textarea "Marks & Numbers" at bounding box center [673, 464] width 398 height 69
drag, startPoint x: 653, startPoint y: 471, endPoint x: 562, endPoint y: 463, distance: 91.2
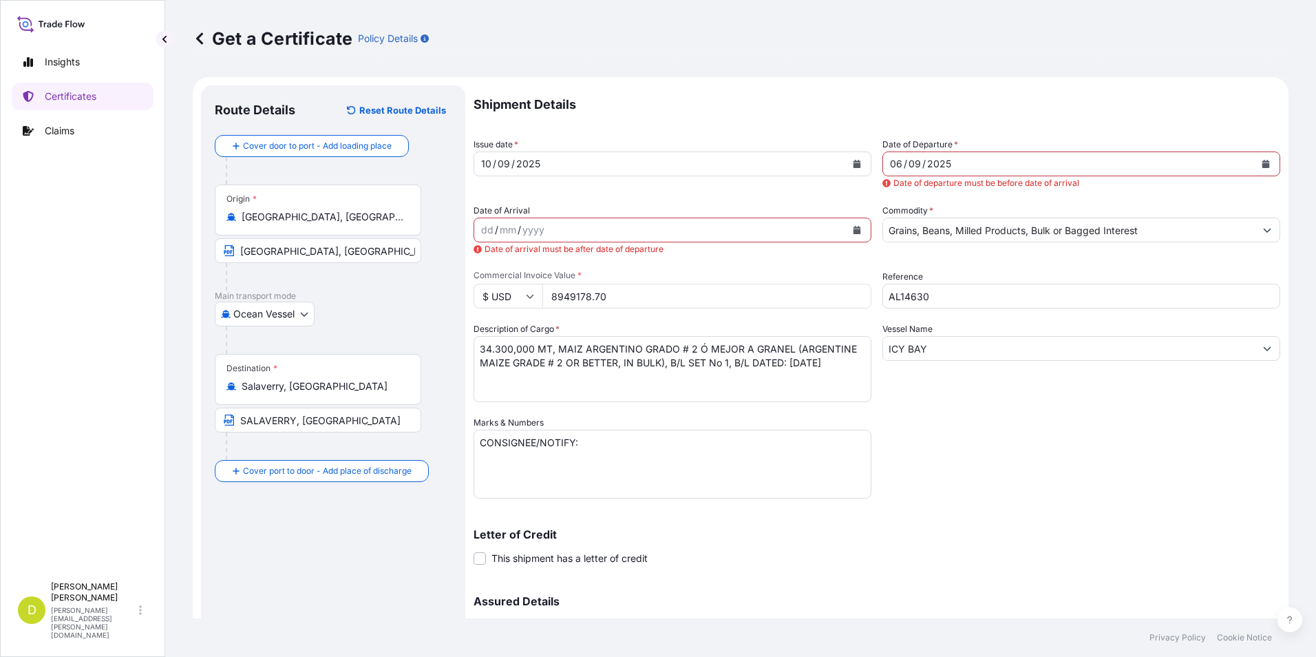
click at [653, 471] on textarea "CONSIGNEE/NOTIFY:" at bounding box center [673, 464] width 398 height 69
paste textarea ""SEABOARD OVERSEAS PERU S.A. [STREET_ADDRESS][PERSON_NAME] (TORRE CROMO) . [GEO…"
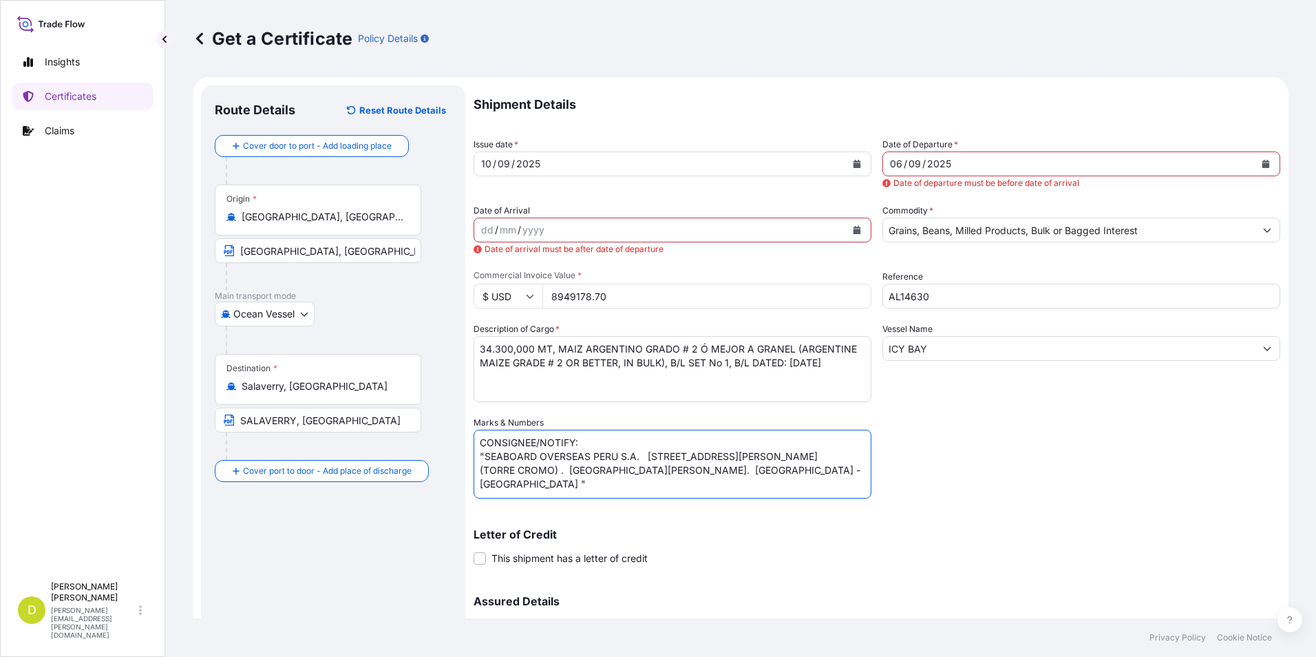
scroll to position [6, 0]
click at [485, 453] on textarea "CONSIGNEE/NOTIFY: "SEABOARD OVERSEAS PERU S.A. [STREET_ADDRESS][PERSON_NAME] (T…" at bounding box center [673, 464] width 398 height 69
click at [481, 477] on textarea "CONSIGNEE/NOTIFY: SEABOARD OVERSEAS PERU S.A. [STREET_ADDRESS][PERSON_NAME] (TO…" at bounding box center [673, 464] width 398 height 69
click at [717, 472] on textarea "CONSIGNEE/NOTIFY: SEABOARD OVERSEAS PERU S.A. [STREET_ADDRESS][PERSON_NAME](TOR…" at bounding box center [673, 464] width 398 height 69
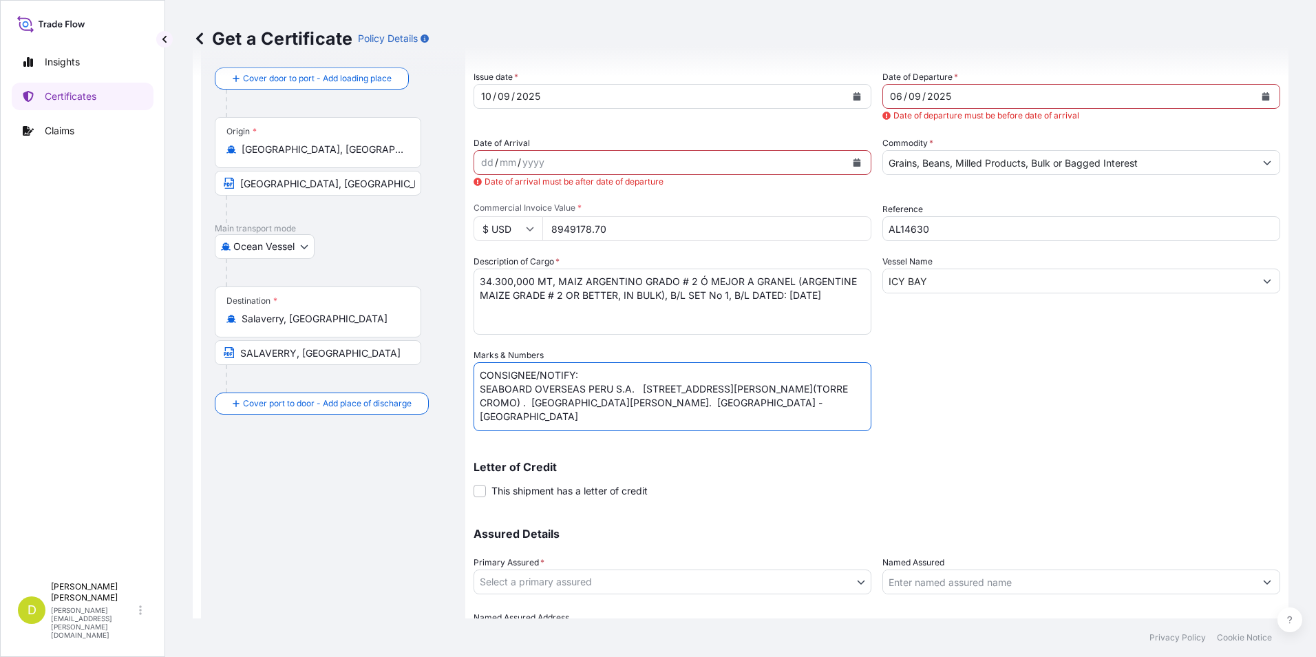
scroll to position [145, 0]
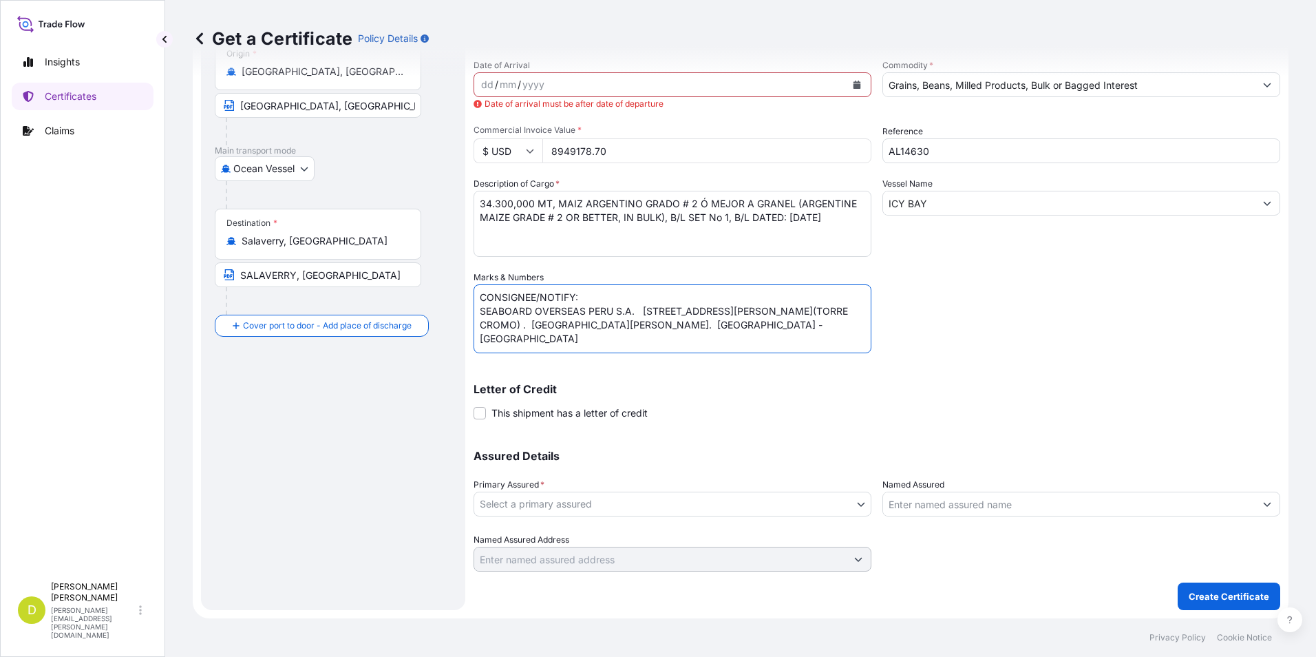
type textarea "CONSIGNEE/NOTIFY: SEABOARD OVERSEAS PERU S.A. [STREET_ADDRESS][PERSON_NAME](TOR…"
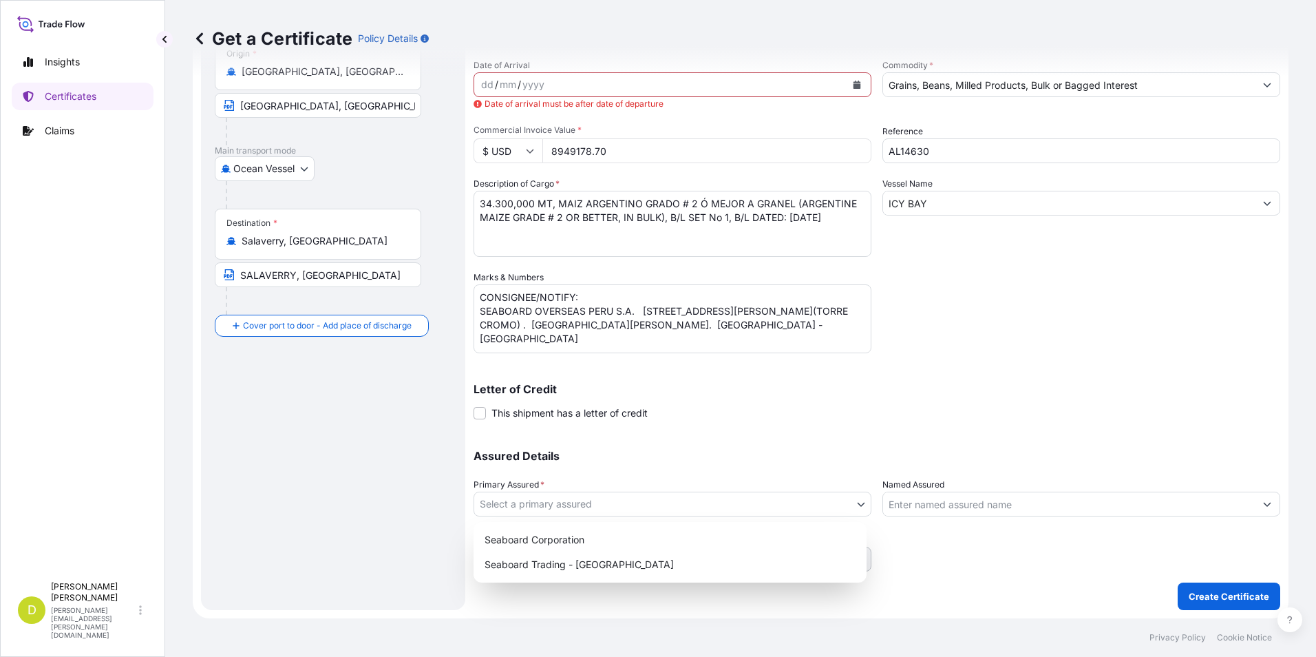
click at [768, 503] on body "Insights Certificates Claims D [PERSON_NAME] [PERSON_NAME][EMAIL_ADDRESS][PERSO…" at bounding box center [658, 328] width 1316 height 657
click at [604, 565] on div "Seaboard Trading - [GEOGRAPHIC_DATA]" at bounding box center [670, 564] width 382 height 25
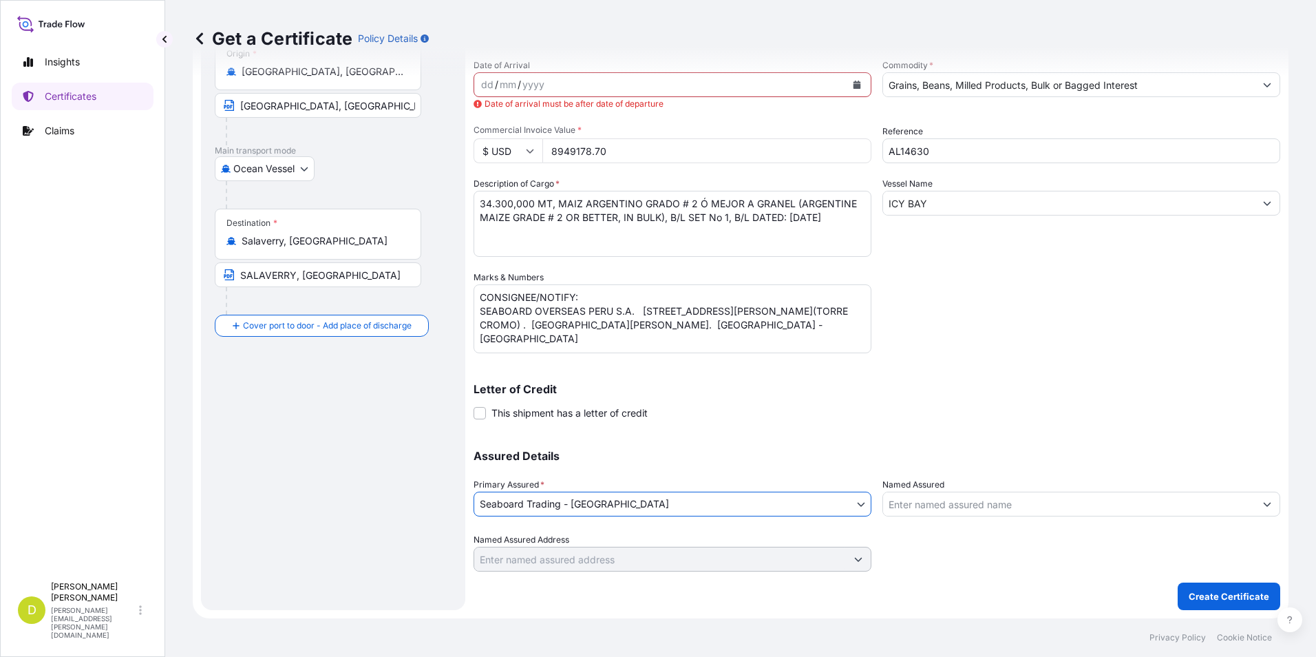
click at [922, 499] on input "Named Assured" at bounding box center [1069, 504] width 372 height 25
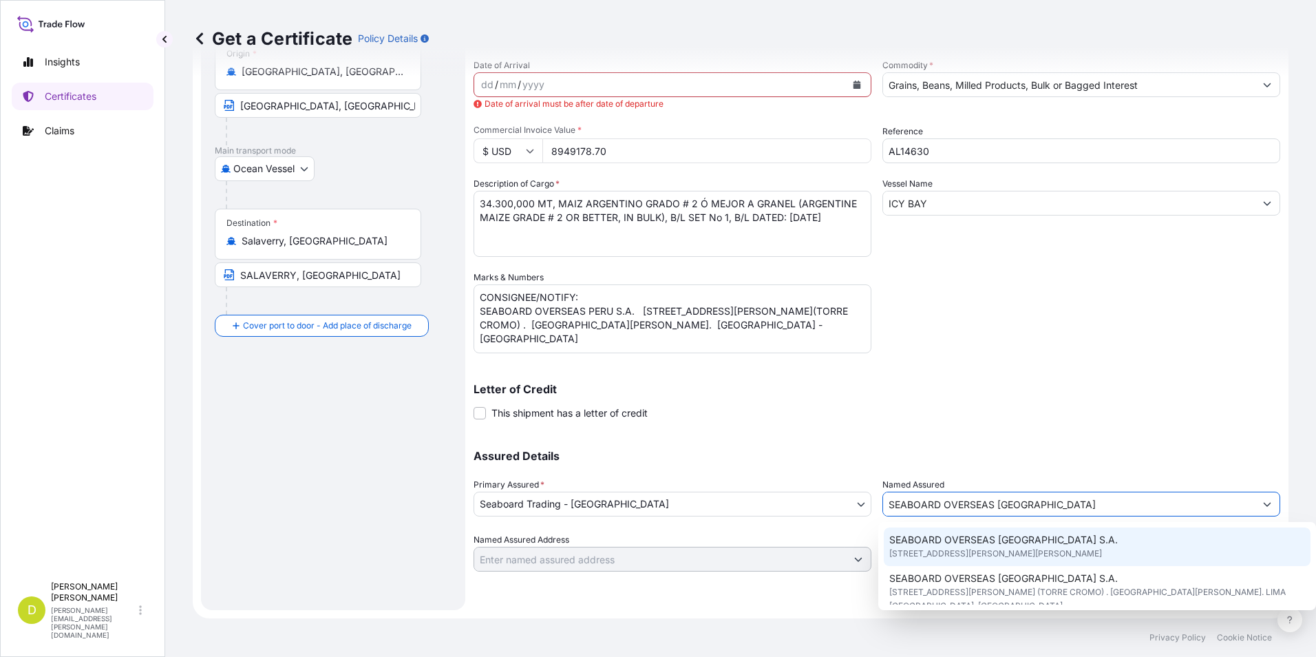
click at [1066, 556] on span "[STREET_ADDRESS][PERSON_NAME][PERSON_NAME]" at bounding box center [996, 554] width 213 height 14
type input "SEABOARD OVERSEAS [GEOGRAPHIC_DATA] S.A."
type input "[STREET_ADDRESS][PERSON_NAME][PERSON_NAME]"
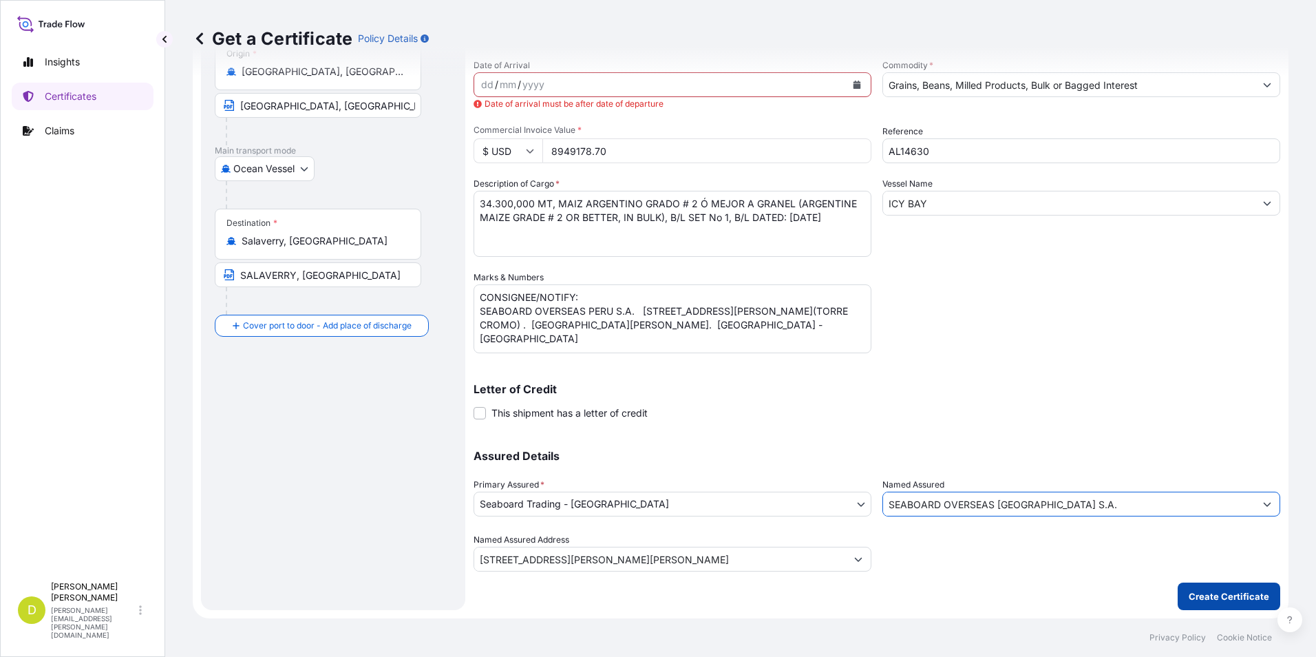
type input "SEABOARD OVERSEAS [GEOGRAPHIC_DATA] S.A."
click at [1243, 594] on p "Create Certificate" at bounding box center [1229, 596] width 81 height 14
click at [1202, 599] on p "Create Certificate" at bounding box center [1229, 596] width 81 height 14
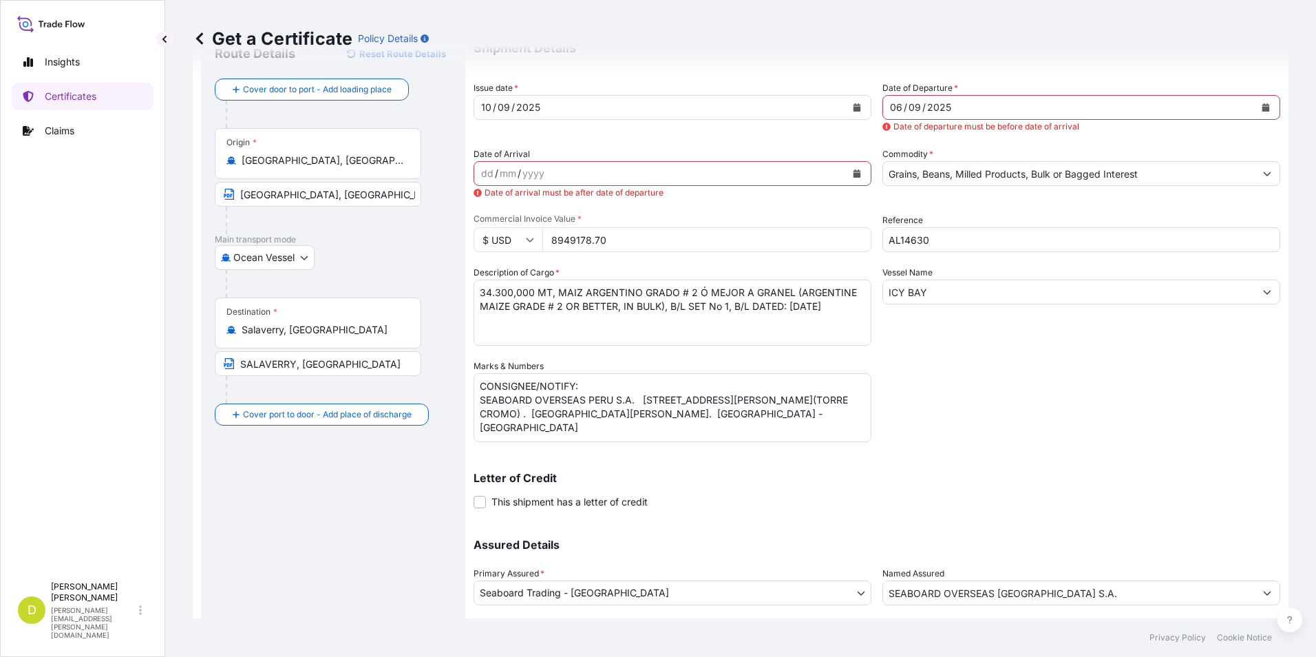
scroll to position [0, 0]
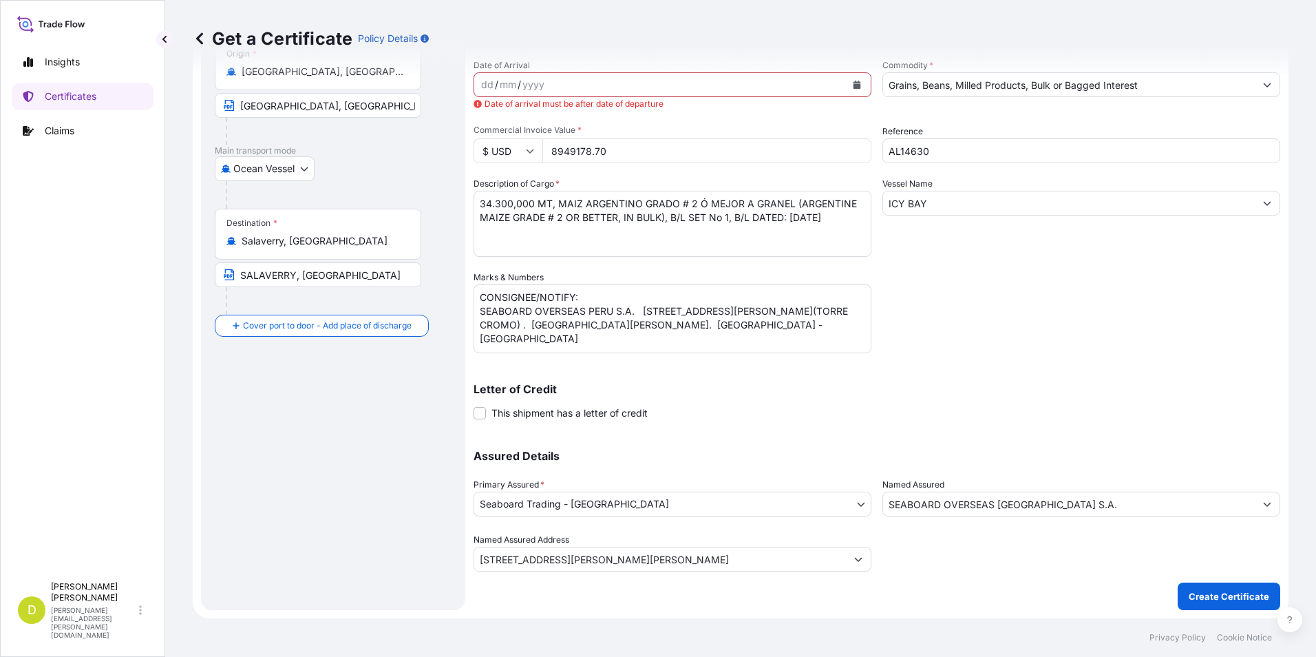
click at [1141, 428] on div "Shipment Details Issue date * [DATE] Date of Departure * [DATE] Date of departu…" at bounding box center [877, 255] width 807 height 631
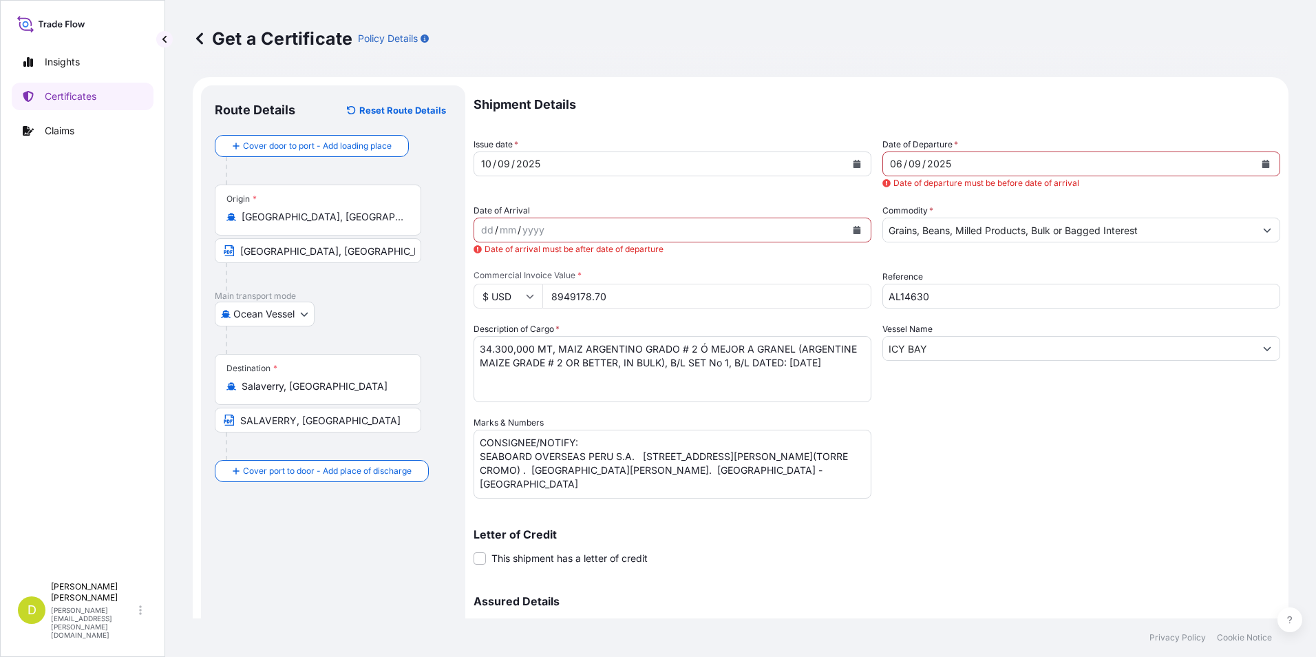
click at [874, 165] on div "Shipment Details Issue date * [DATE] Date of Departure * [DATE] Date of departu…" at bounding box center [877, 400] width 807 height 631
click at [483, 231] on div "dd" at bounding box center [487, 230] width 15 height 17
click at [563, 233] on div "dd / mm / yyyy" at bounding box center [660, 230] width 372 height 25
click at [539, 223] on div "yyyy" at bounding box center [533, 230] width 25 height 17
click at [935, 167] on div "2025" at bounding box center [939, 164] width 27 height 17
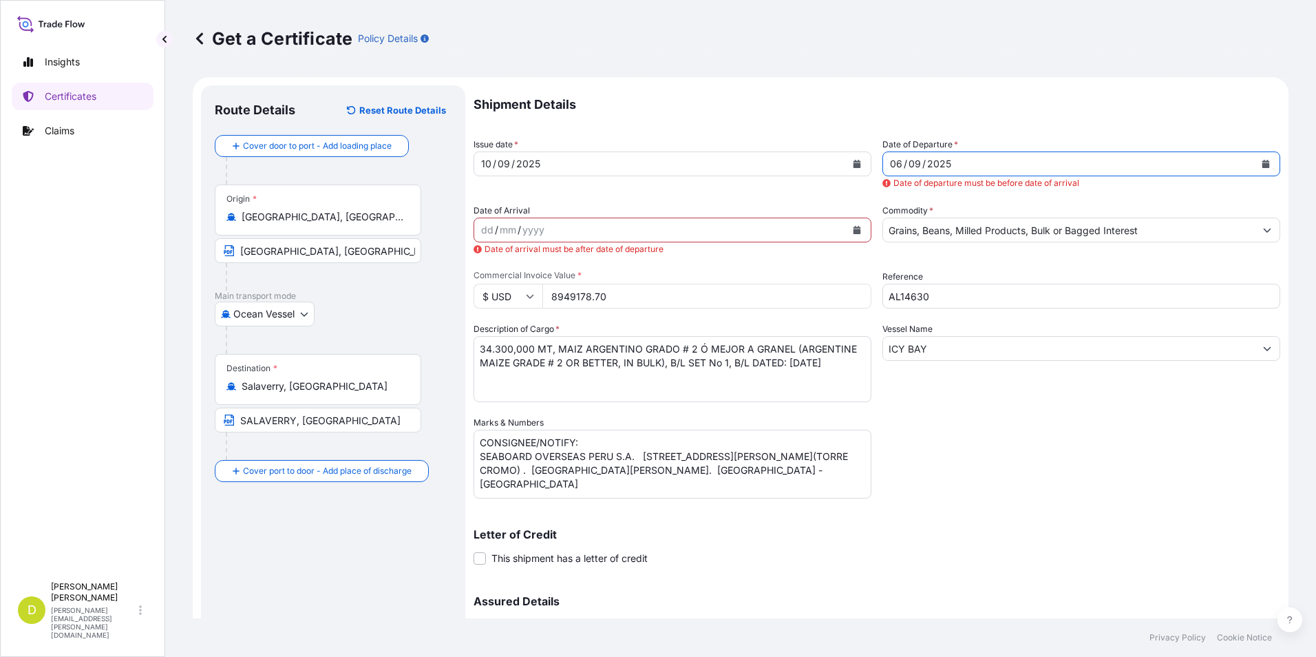
click at [891, 160] on div "06" at bounding box center [896, 164] width 15 height 17
click at [890, 165] on div "dd" at bounding box center [896, 164] width 15 height 17
click at [1046, 417] on div "Shipment Details Issue date * [DATE] Date of Departure * [DATE] Date of departu…" at bounding box center [877, 400] width 807 height 631
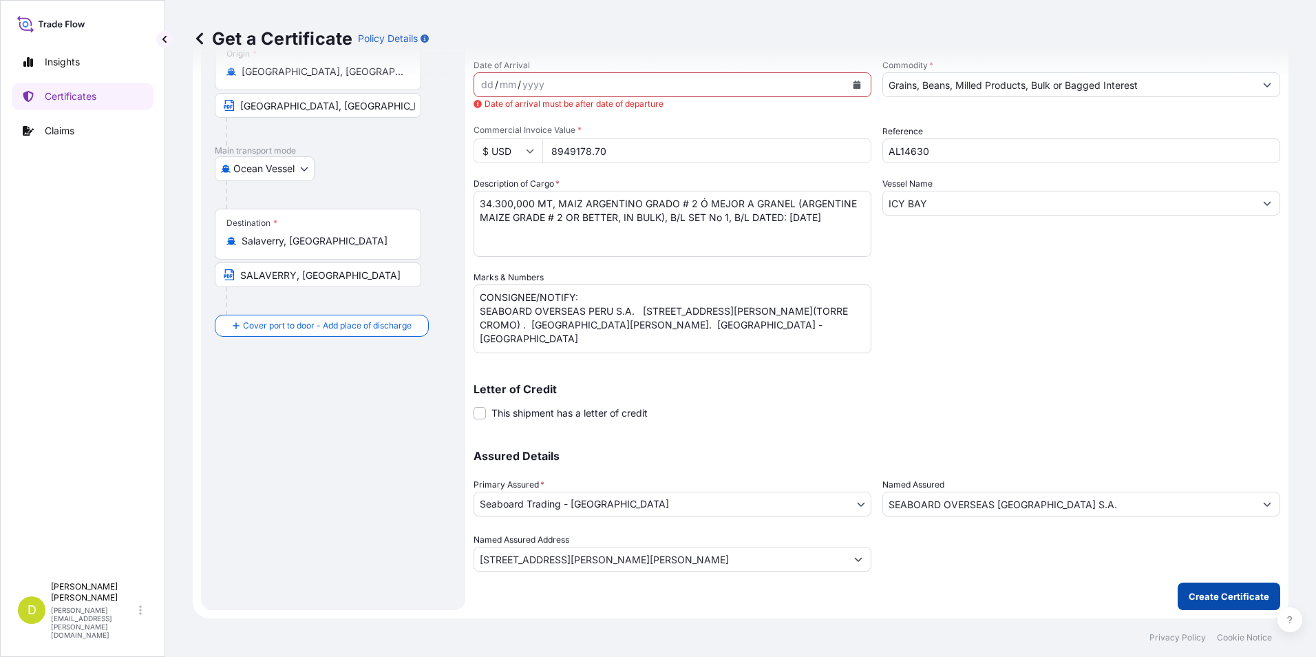
click at [1226, 593] on p "Create Certificate" at bounding box center [1229, 596] width 81 height 14
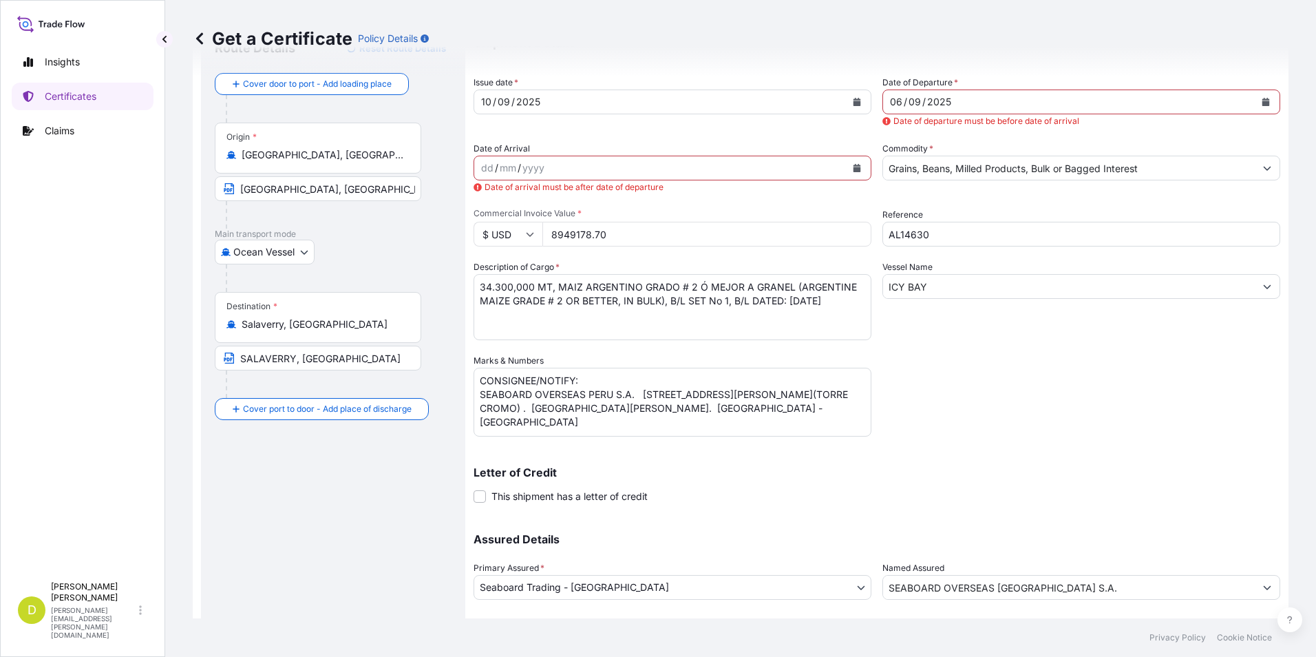
scroll to position [0, 0]
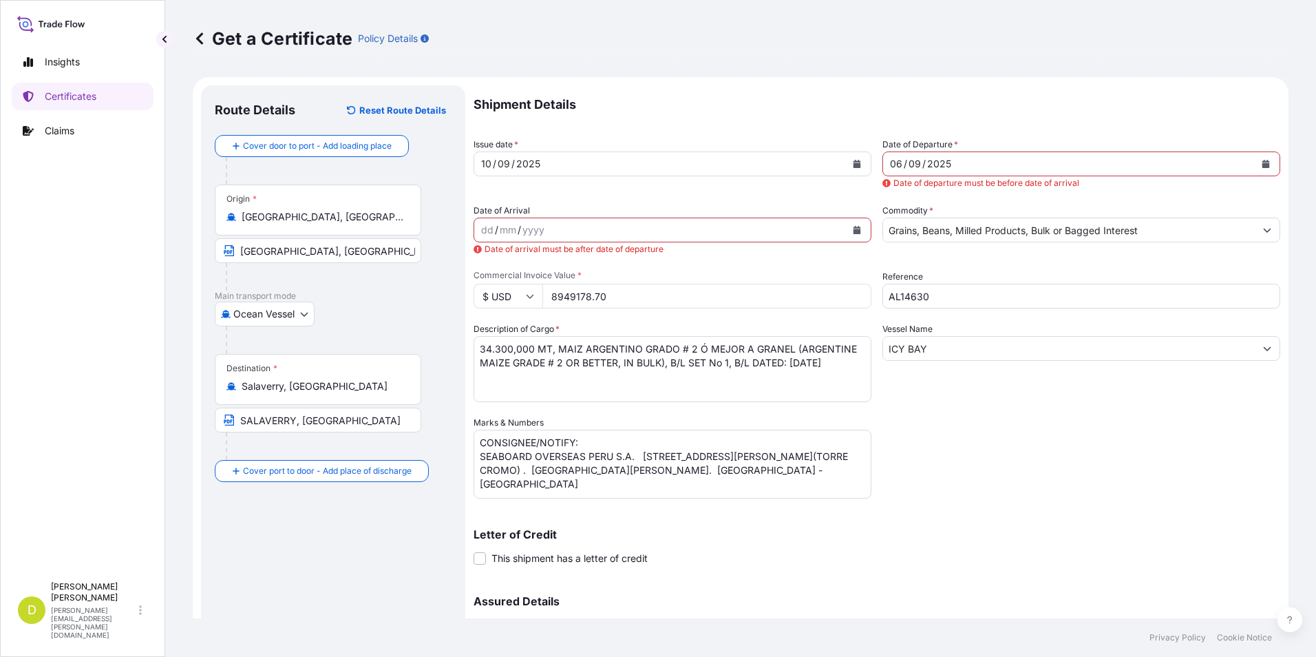
click at [480, 235] on div "dd" at bounding box center [487, 230] width 15 height 17
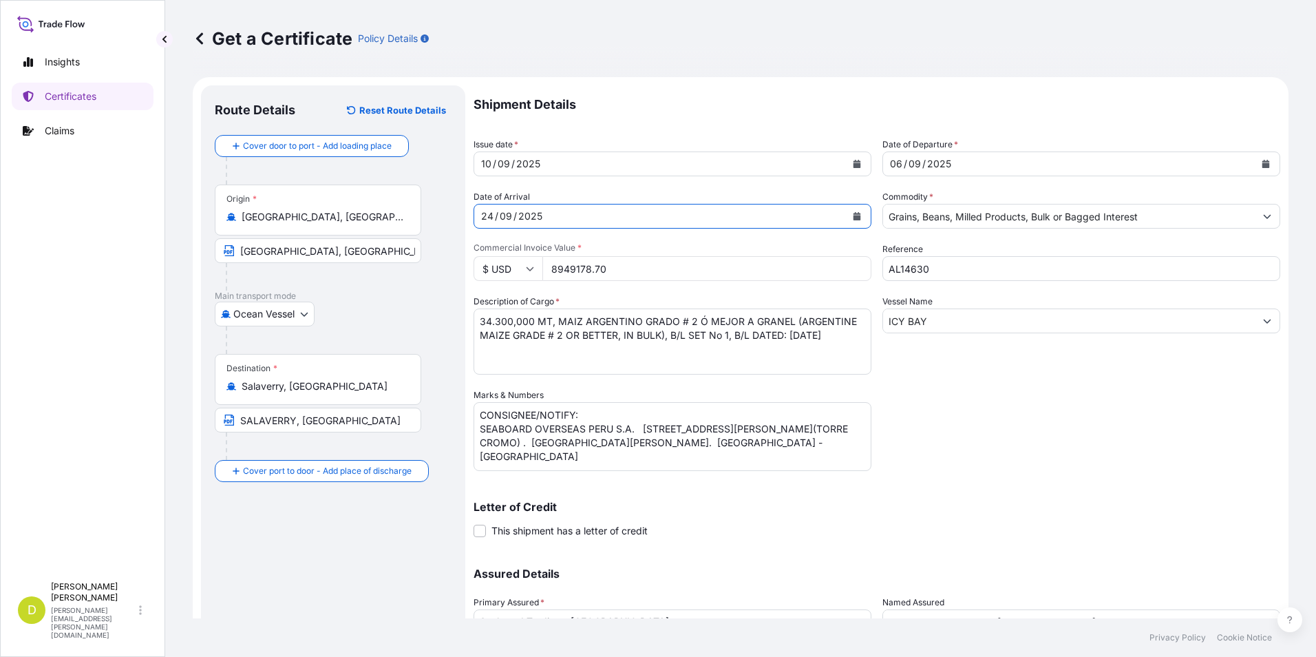
click at [1071, 424] on div "Shipment Details Issue date * [DATE] Date of Departure * [DATE] Date of Arrival…" at bounding box center [877, 387] width 807 height 604
click at [1083, 492] on div "Letter of Credit This shipment has a letter of credit Letter of credit * Letter…" at bounding box center [877, 511] width 807 height 53
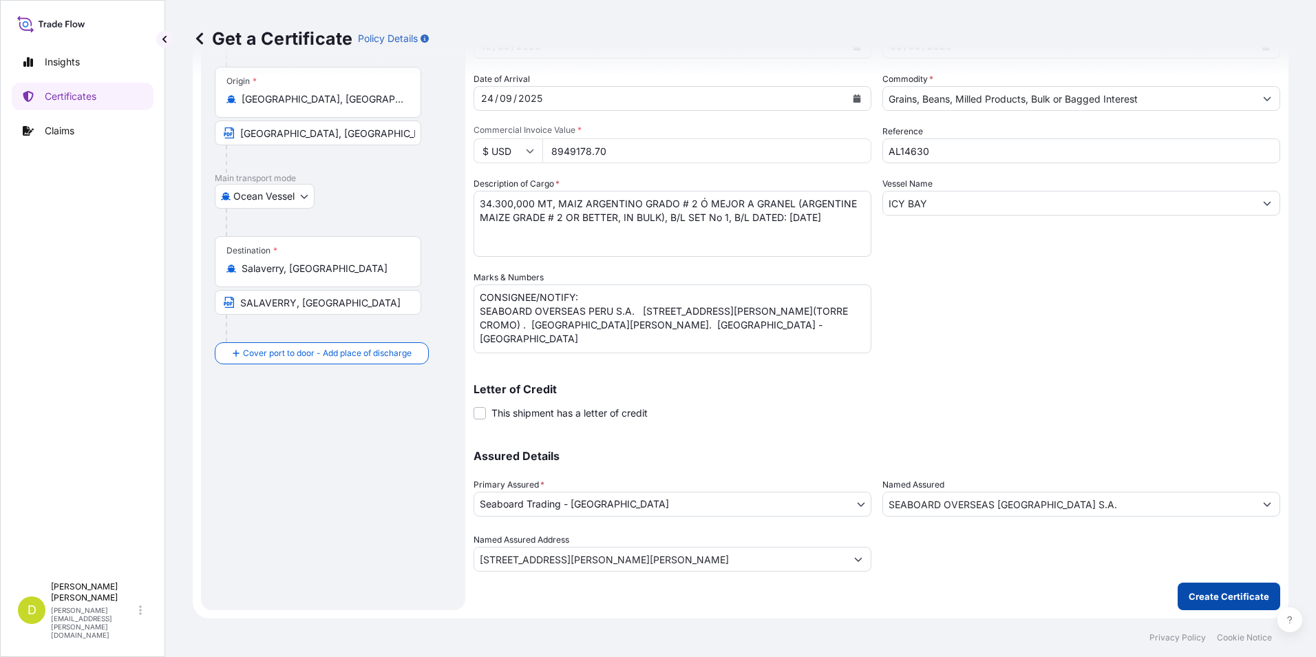
click at [1215, 591] on p "Create Certificate" at bounding box center [1229, 596] width 81 height 14
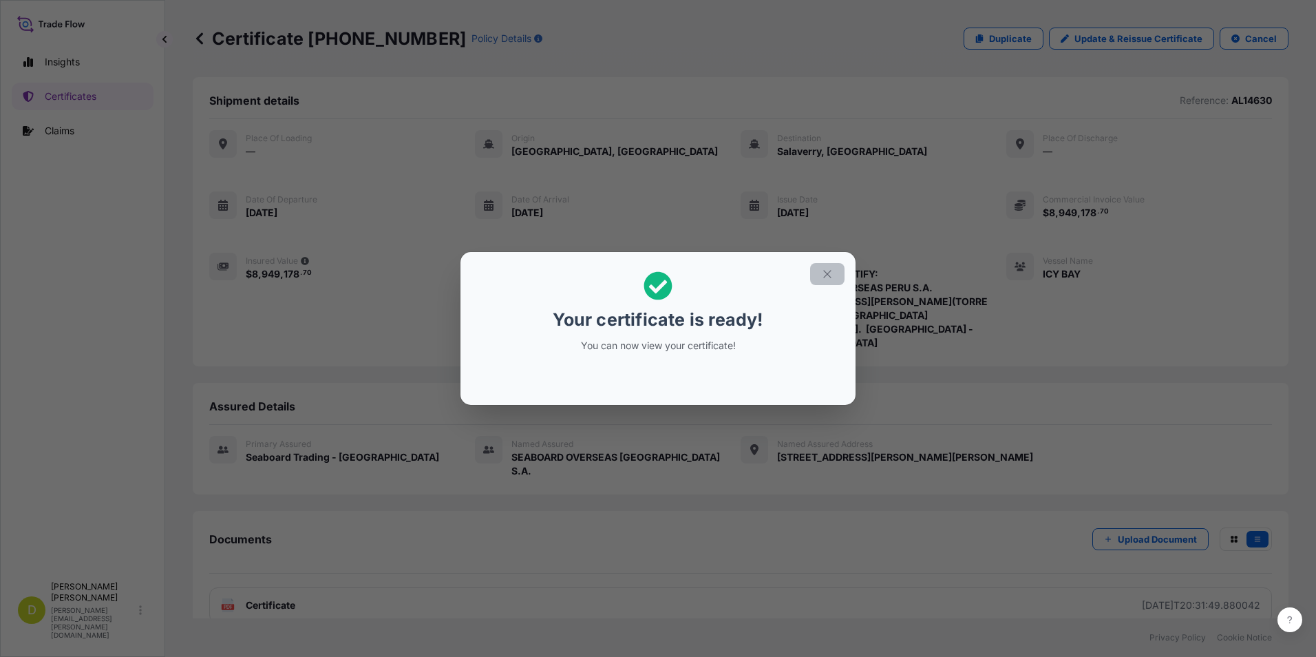
click at [830, 271] on icon "button" at bounding box center [827, 274] width 12 height 12
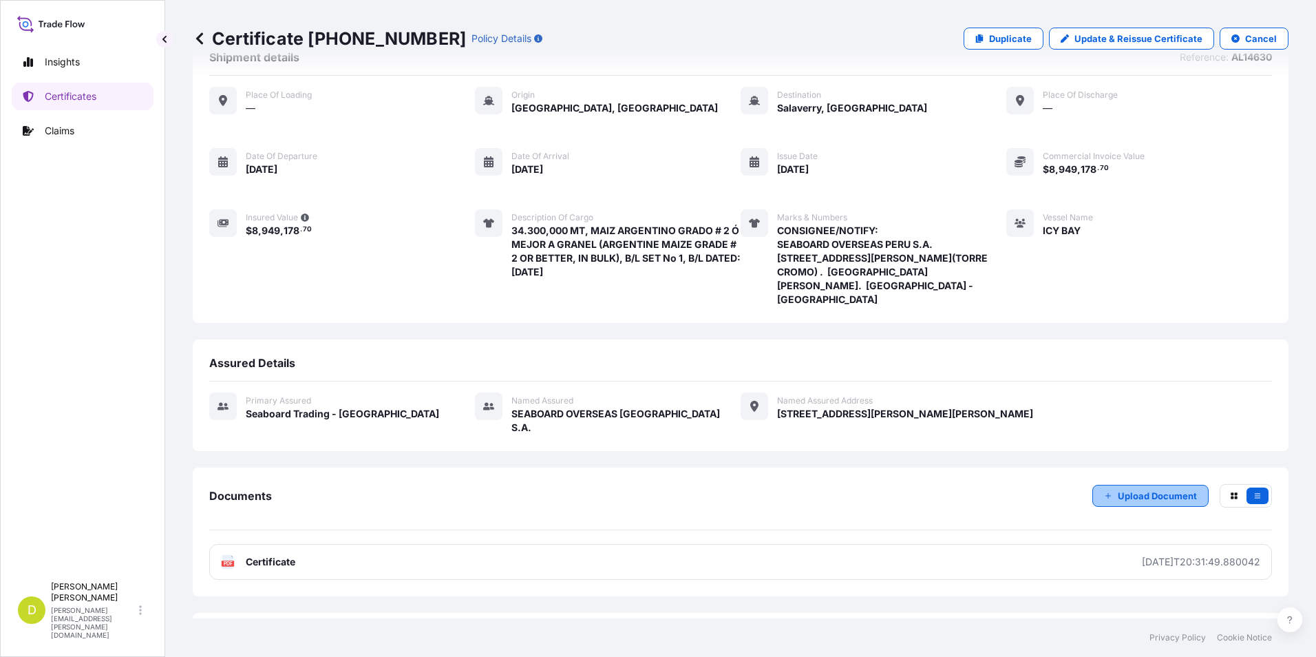
scroll to position [66, 0]
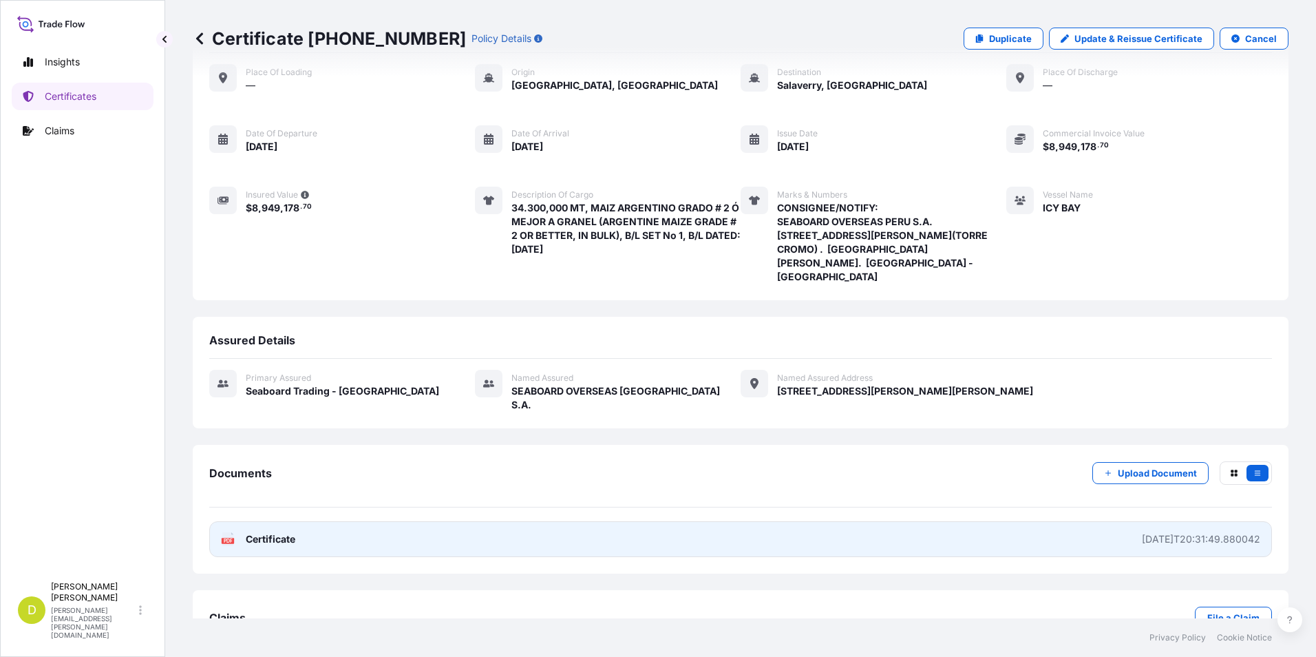
click at [686, 521] on link "PDF Certificate [DATE]T20:31:49.880042" at bounding box center [740, 539] width 1063 height 36
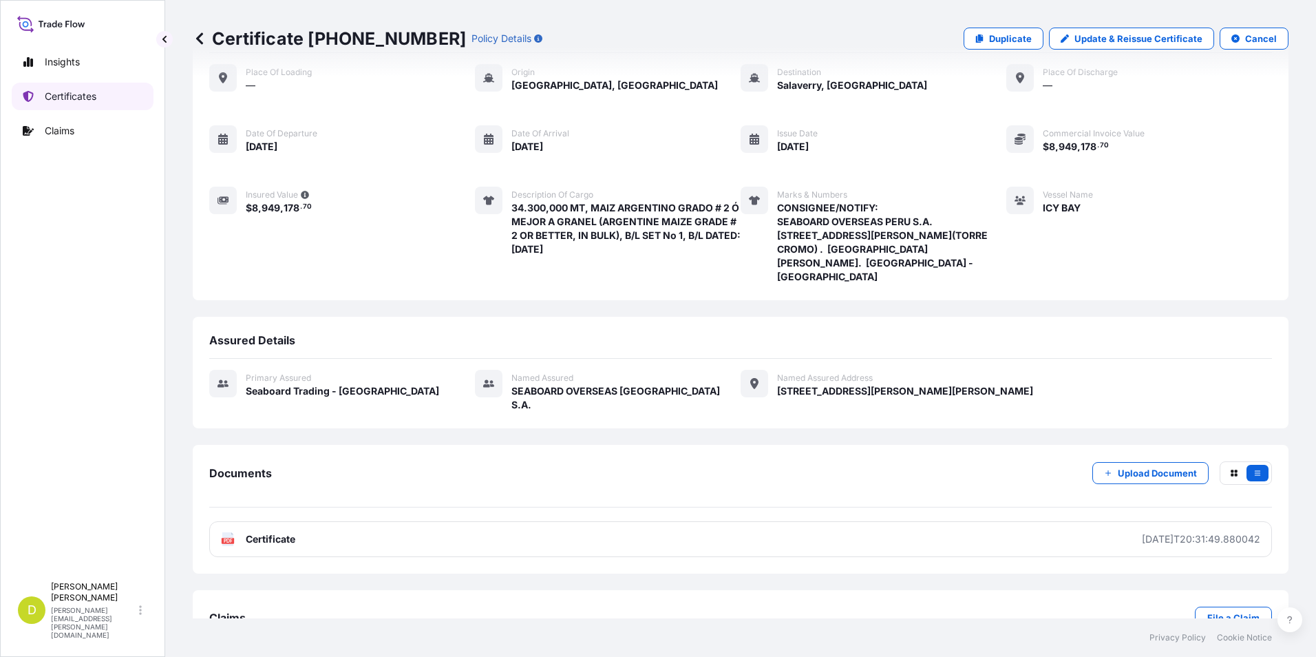
click at [91, 98] on p "Certificates" at bounding box center [71, 97] width 52 height 14
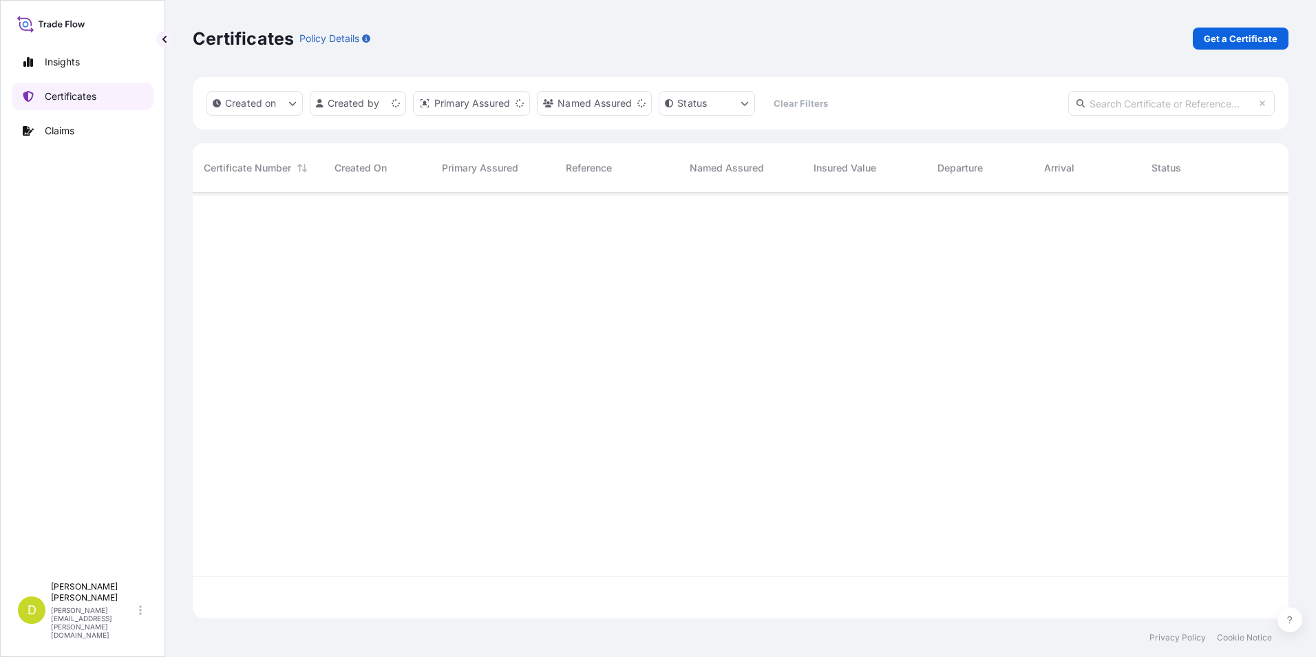
scroll to position [423, 1086]
click at [1268, 39] on p "Get a Certificate" at bounding box center [1241, 39] width 74 height 14
select select "Barge"
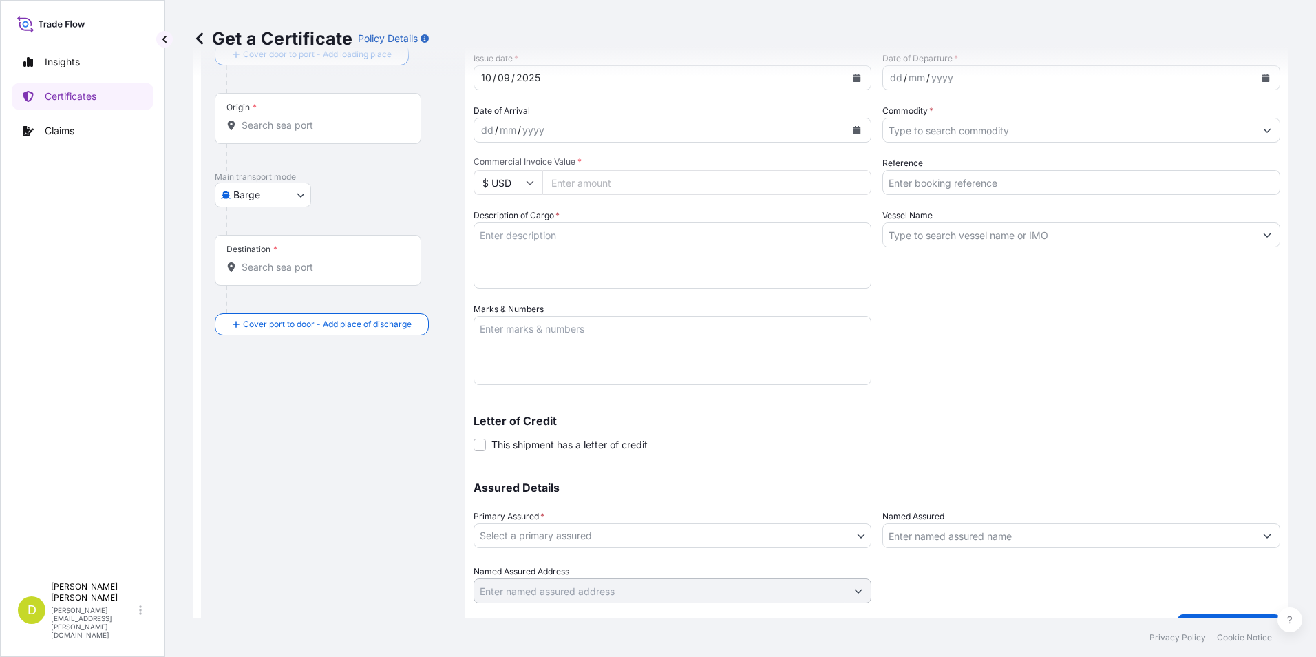
scroll to position [118, 0]
